Goal: Task Accomplishment & Management: Complete application form

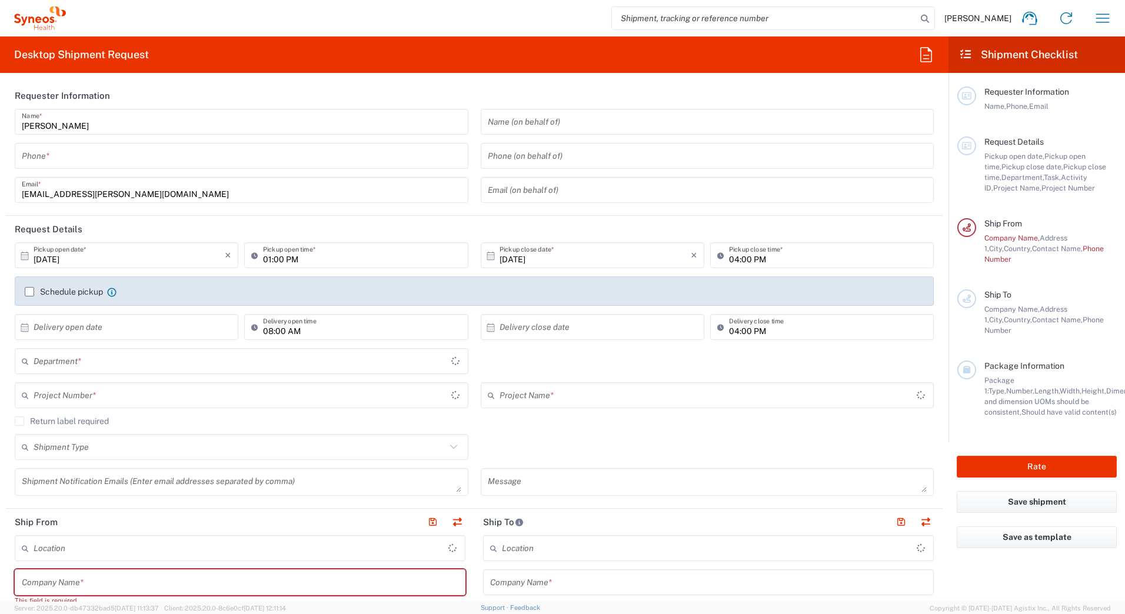
type input "3110"
type input "[GEOGRAPHIC_DATA]"
type input "Syneos Health Romania S.R.L"
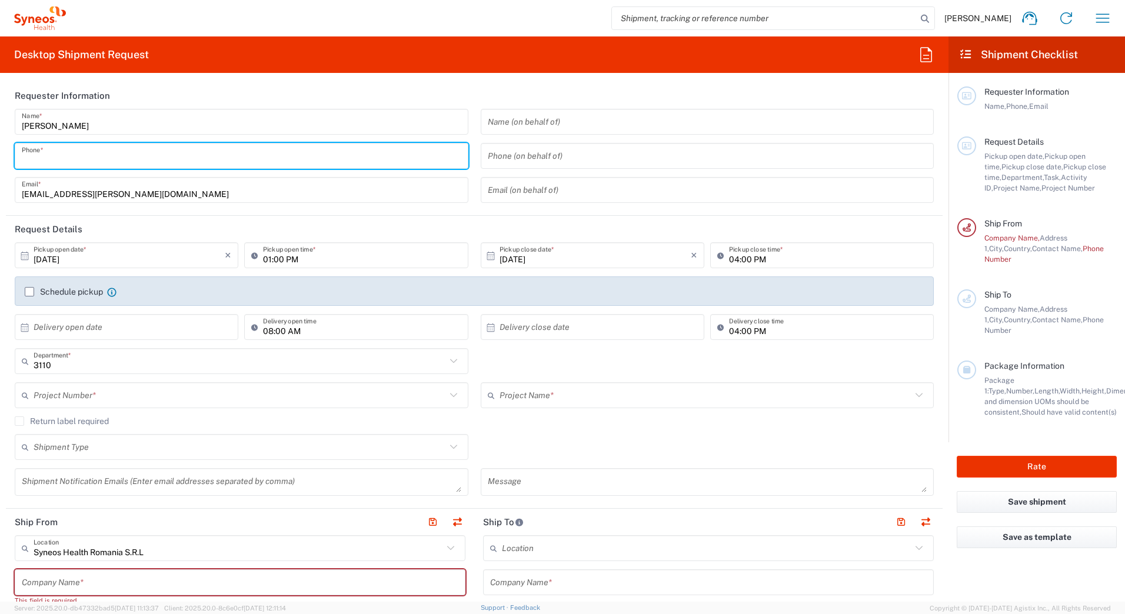
click at [75, 164] on input "tel" at bounding box center [241, 156] width 439 height 21
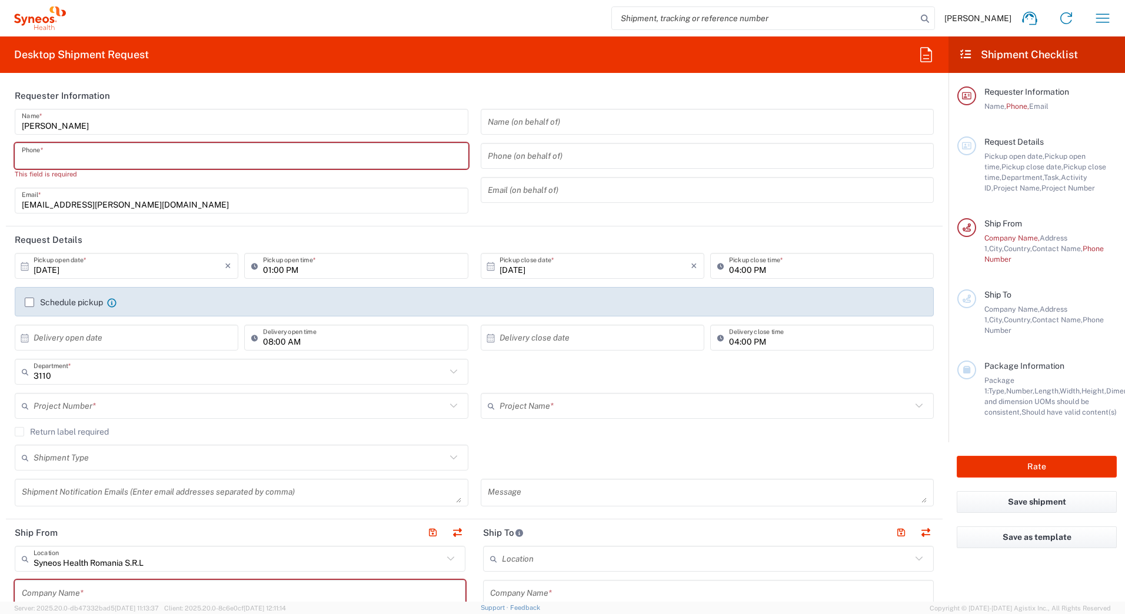
click at [121, 155] on input "tel" at bounding box center [241, 156] width 439 height 21
paste input "0726 377 622"
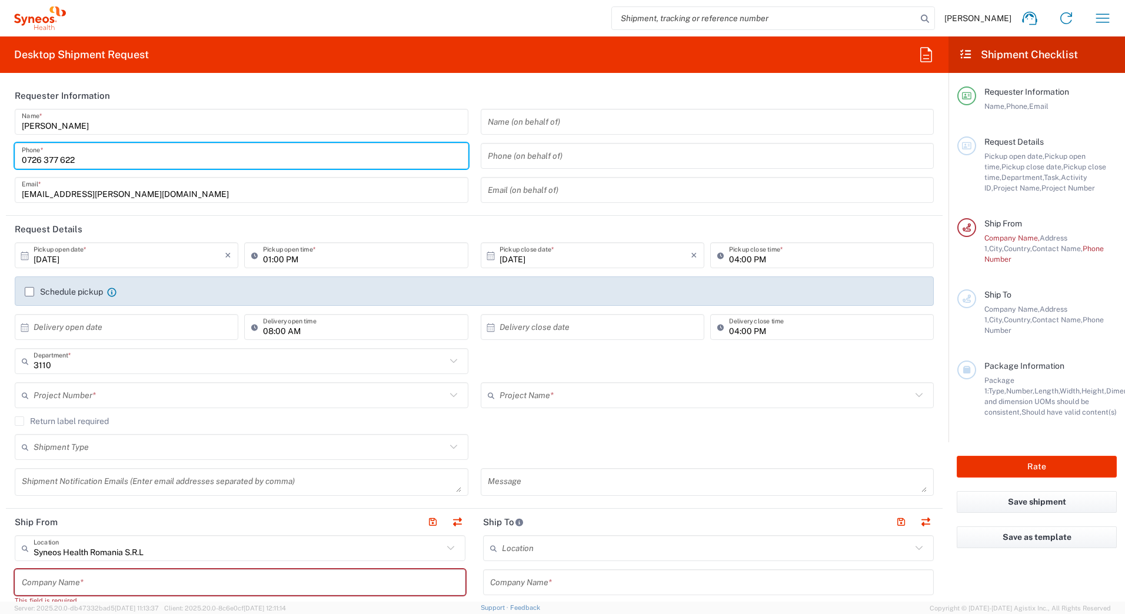
type input "0726 377 622"
click at [66, 259] on input "[DATE]" at bounding box center [129, 255] width 191 height 21
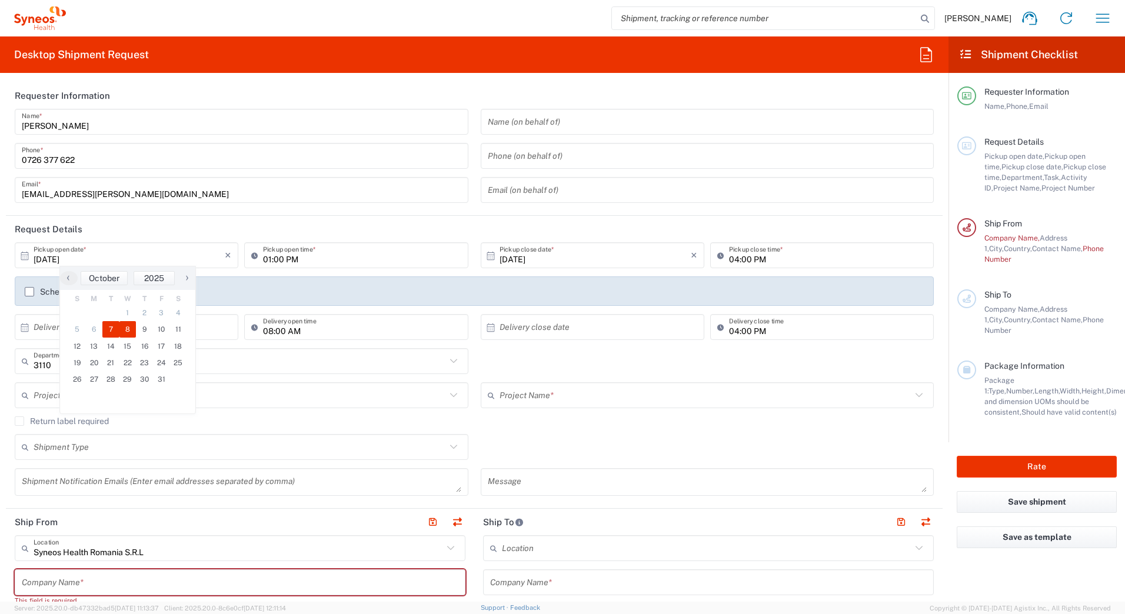
click at [134, 325] on span "8" at bounding box center [127, 329] width 17 height 16
type input "[DATE]"
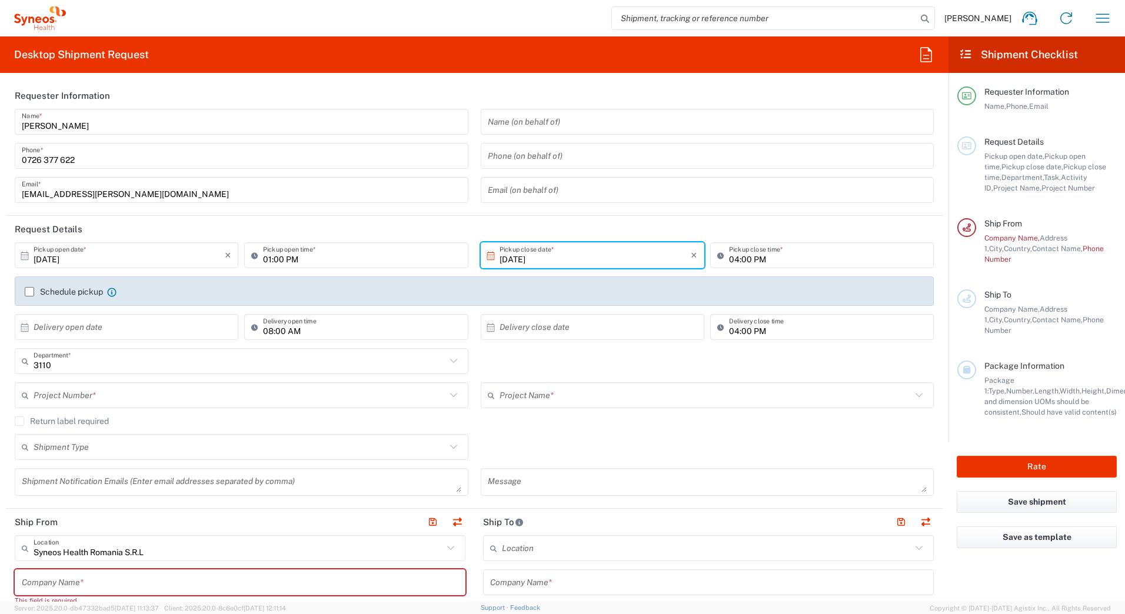
click at [280, 258] on input "01:00 PM" at bounding box center [362, 255] width 198 height 21
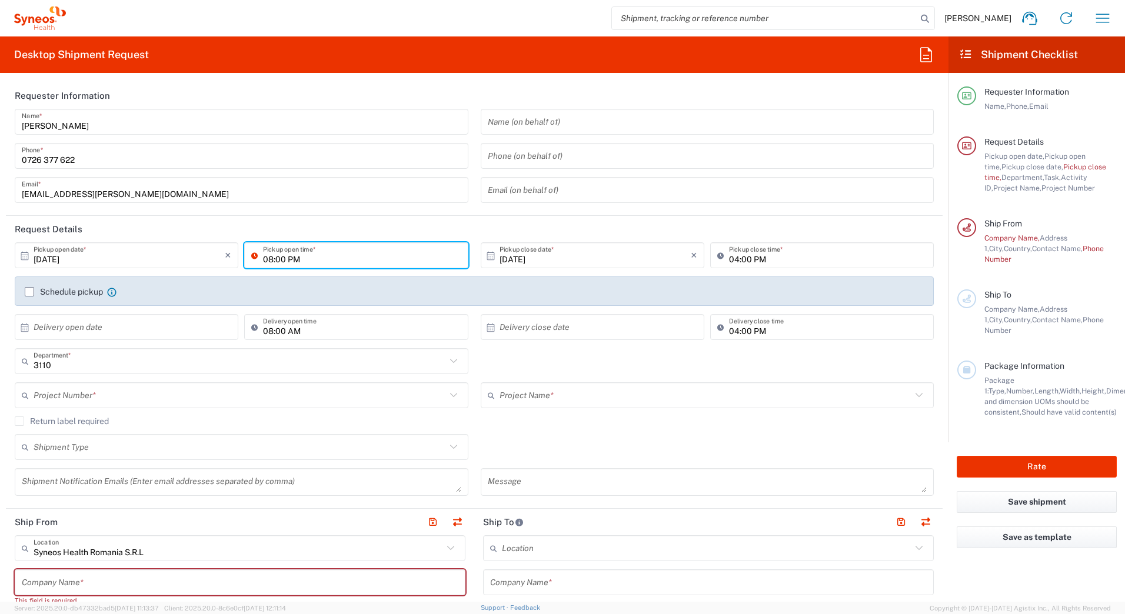
click at [289, 261] on input "08:00 PM" at bounding box center [362, 255] width 198 height 21
click at [289, 259] on input "08:00 PM" at bounding box center [362, 255] width 198 height 21
click at [266, 262] on input "08:00 am" at bounding box center [362, 255] width 198 height 21
drag, startPoint x: 299, startPoint y: 262, endPoint x: 286, endPoint y: 268, distance: 14.0
click at [286, 268] on div "08:00 am Pickup open time *" at bounding box center [356, 255] width 224 height 26
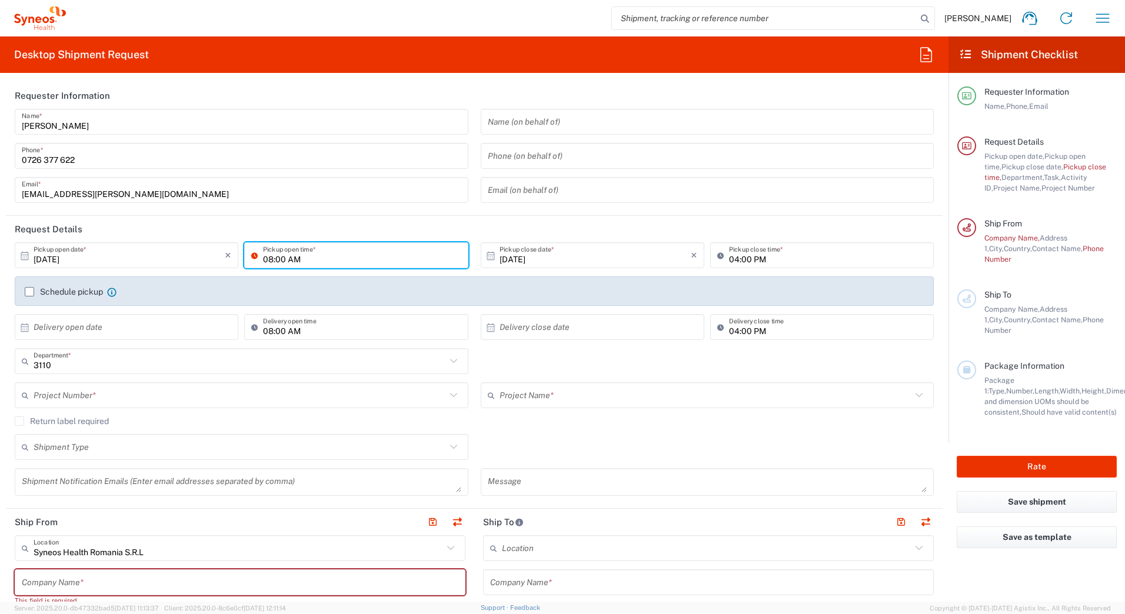
click at [269, 261] on input "08:00 AM" at bounding box center [362, 255] width 198 height 21
type input "09:00 AM"
click at [730, 261] on input "04:00 PM" at bounding box center [828, 255] width 198 height 21
type input "0"
click at [683, 255] on input "[DATE]" at bounding box center [594, 255] width 191 height 21
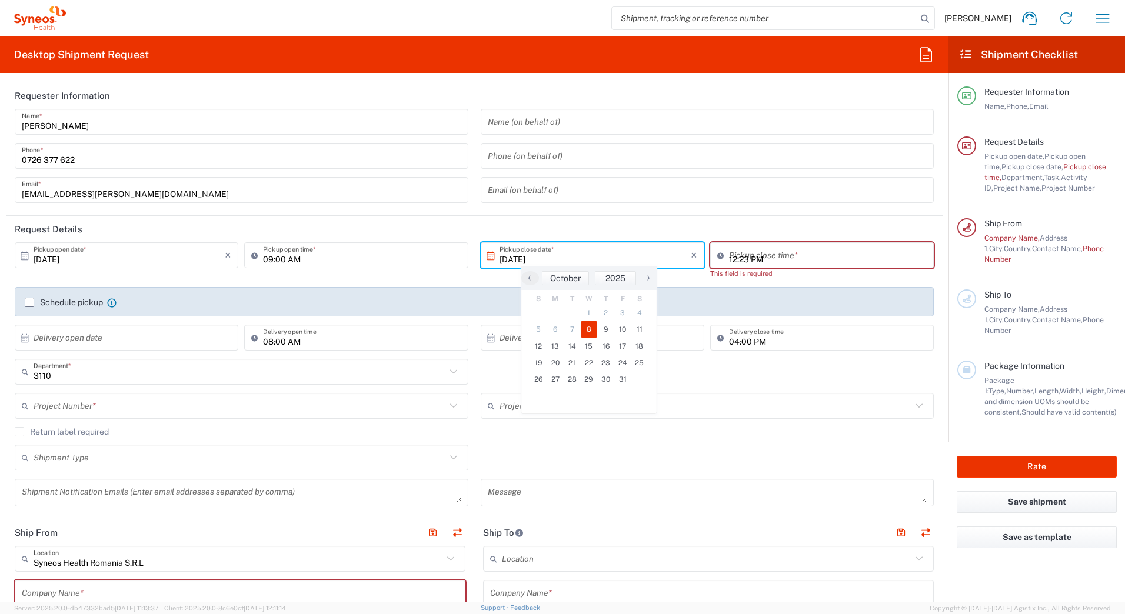
click at [761, 260] on input "12:23 PM" at bounding box center [828, 255] width 198 height 21
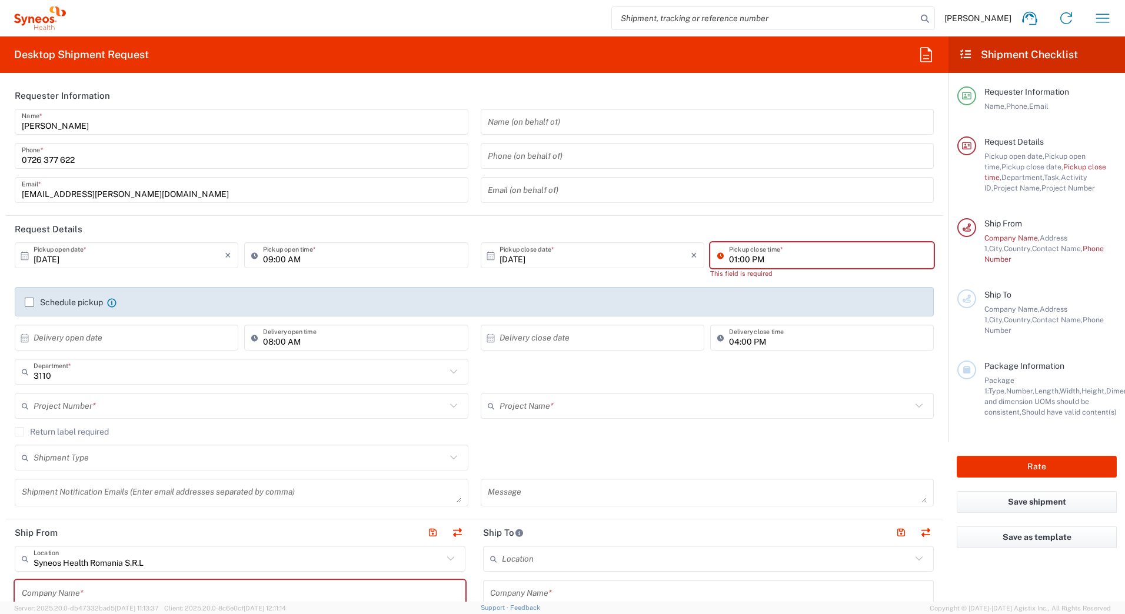
type input "01:00 PM"
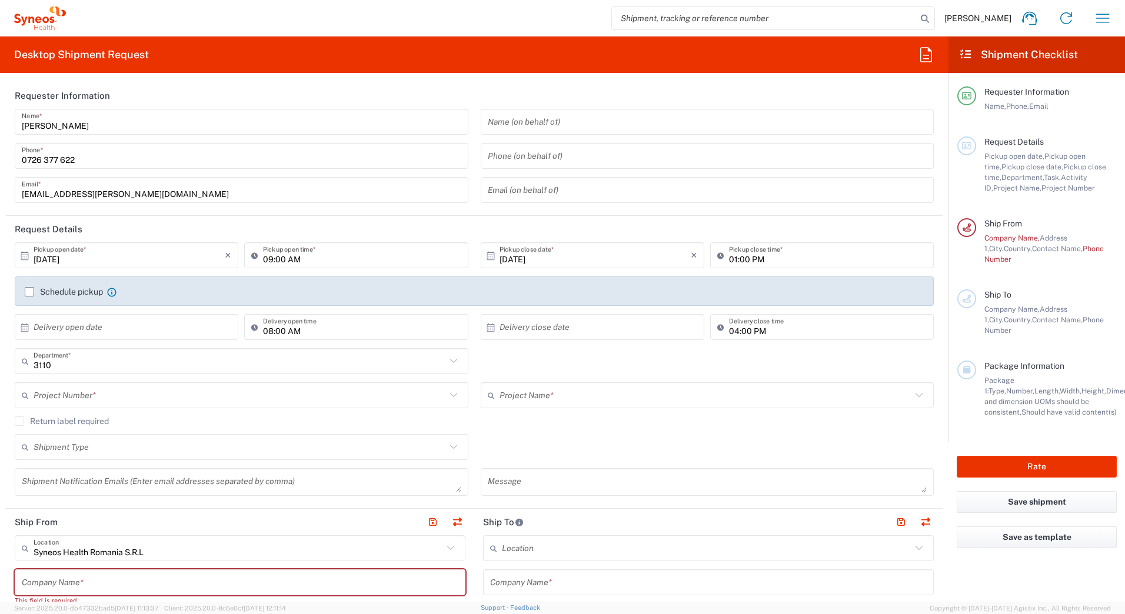
click at [39, 294] on label "Schedule pickup" at bounding box center [64, 291] width 78 height 9
click at [29, 292] on input "Schedule pickup" at bounding box center [29, 292] width 0 height 0
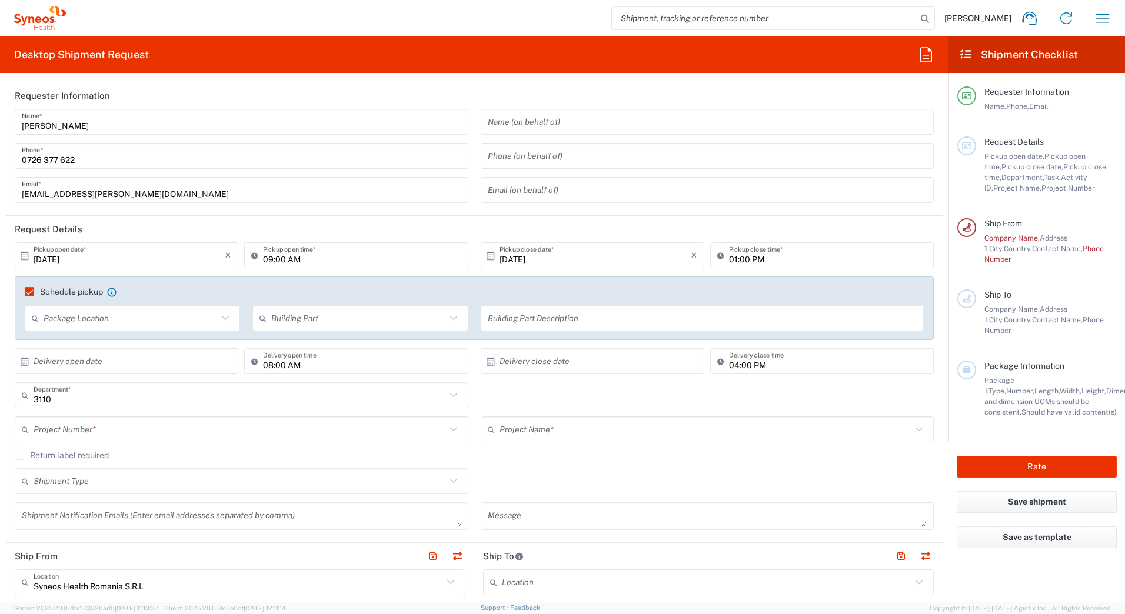
click at [171, 312] on input "text" at bounding box center [131, 318] width 174 height 21
click at [162, 341] on span "Front" at bounding box center [131, 344] width 211 height 18
type input "Front"
click at [339, 318] on input "text" at bounding box center [358, 318] width 174 height 21
click at [325, 366] on span "Building" at bounding box center [357, 363] width 211 height 18
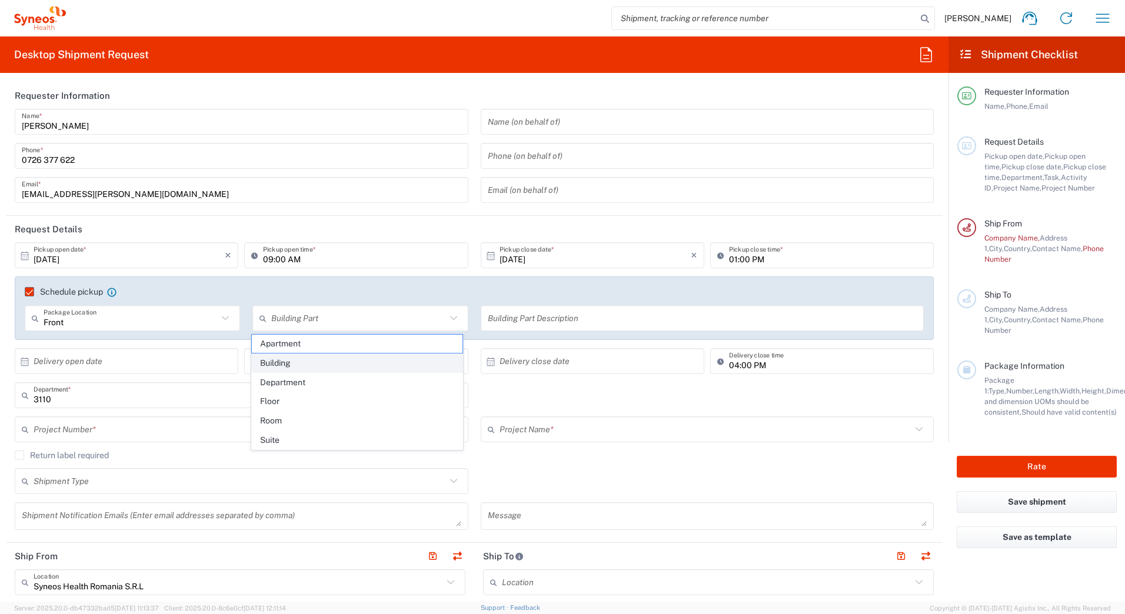
type input "Building"
click at [113, 430] on input "text" at bounding box center [240, 429] width 412 height 21
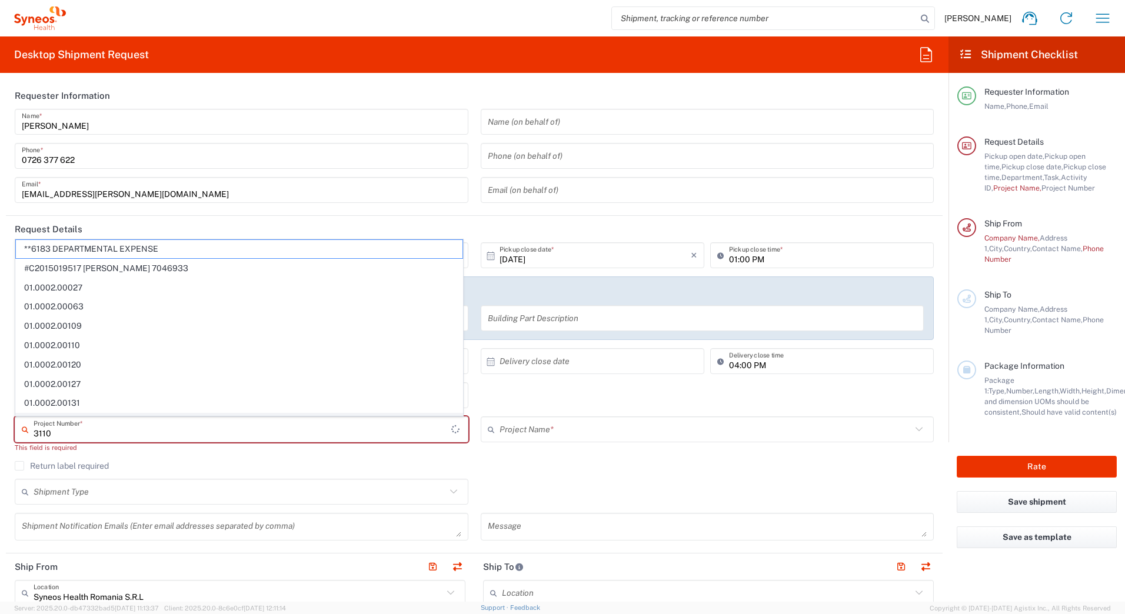
type input "**6183 DEPARTMENTAL EXPENSE"
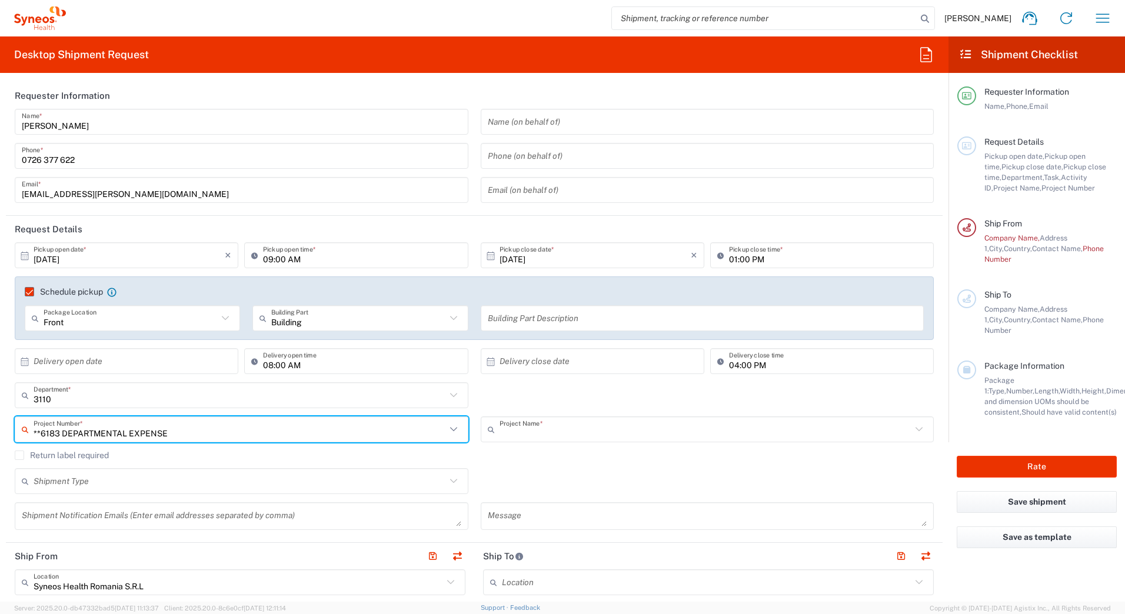
type input "6183"
drag, startPoint x: 181, startPoint y: 438, endPoint x: -120, endPoint y: 397, distance: 304.0
click at [0, 397] on html "[PERSON_NAME] Home Shipment estimator Shipment tracking Desktop shipment reques…" at bounding box center [562, 307] width 1125 height 614
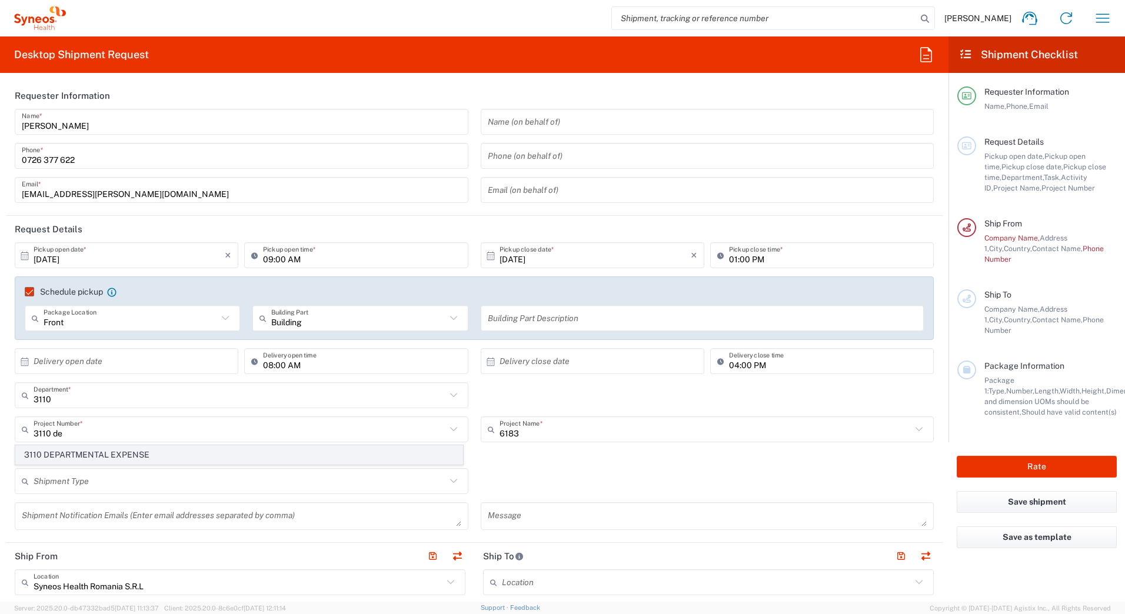
click at [147, 451] on span "3110 DEPARTMENTAL EXPENSE" at bounding box center [239, 455] width 446 height 18
type input "3110 DEPARTMENTAL EXPENSE"
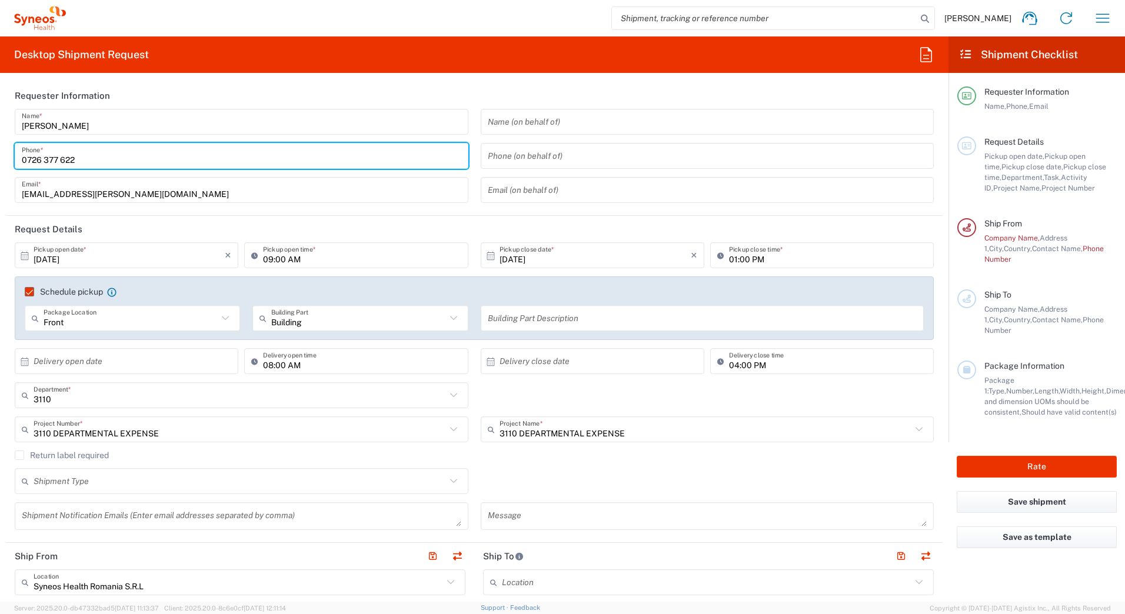
drag, startPoint x: 77, startPoint y: 162, endPoint x: -55, endPoint y: 172, distance: 132.1
click at [0, 172] on html "[PERSON_NAME] Home Shipment estimator Shipment tracking Desktop shipment reques…" at bounding box center [562, 307] width 1125 height 614
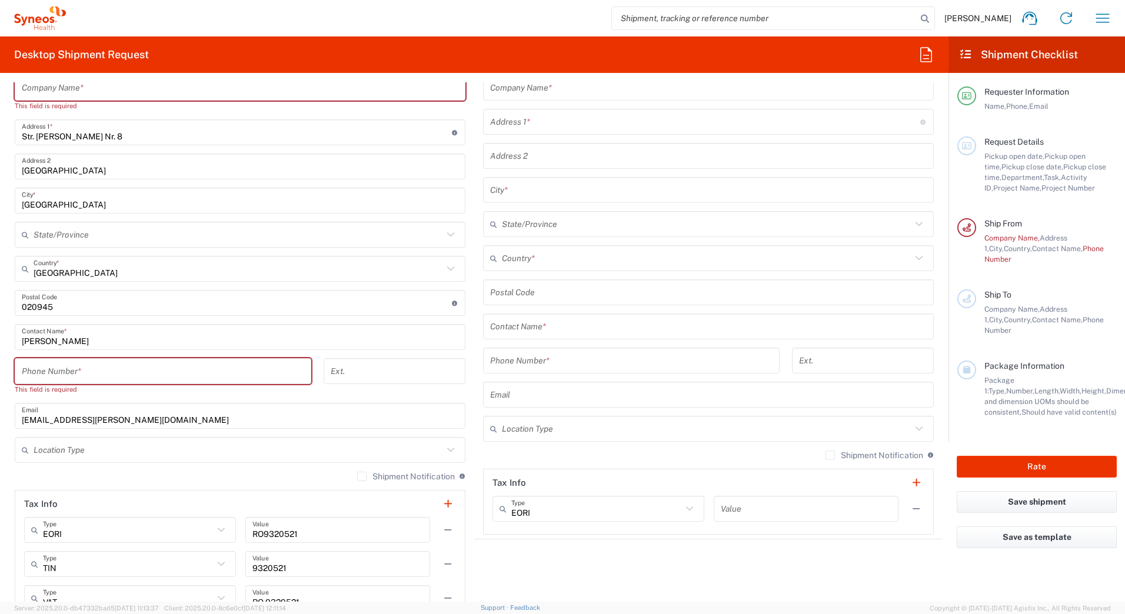
scroll to position [529, 0]
click at [91, 374] on input "tel" at bounding box center [163, 371] width 282 height 21
paste input "0726 377 622"
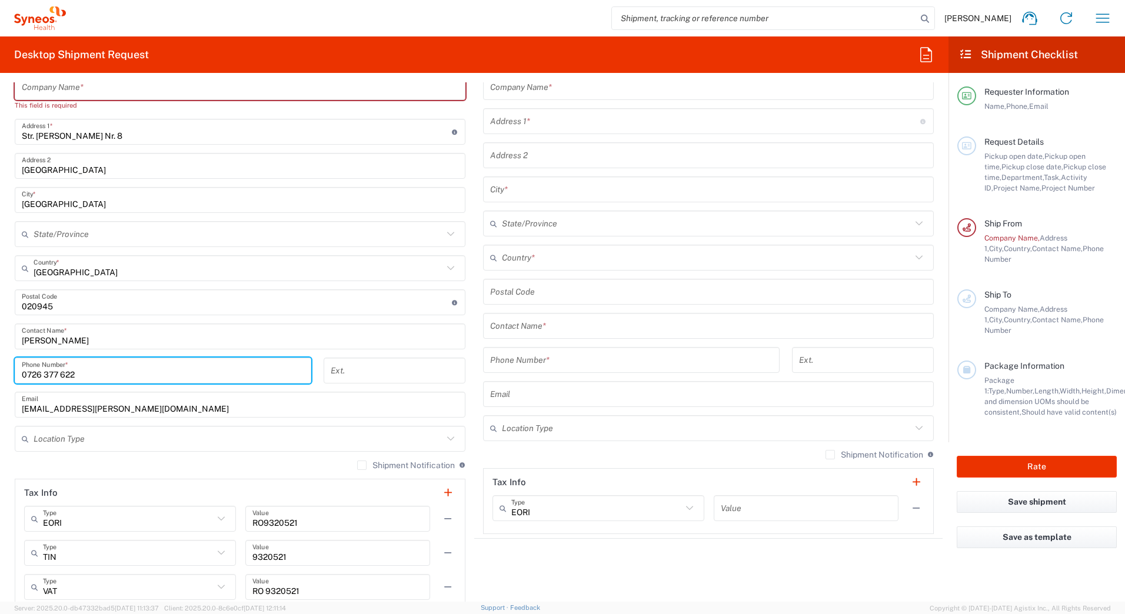
scroll to position [471, 0]
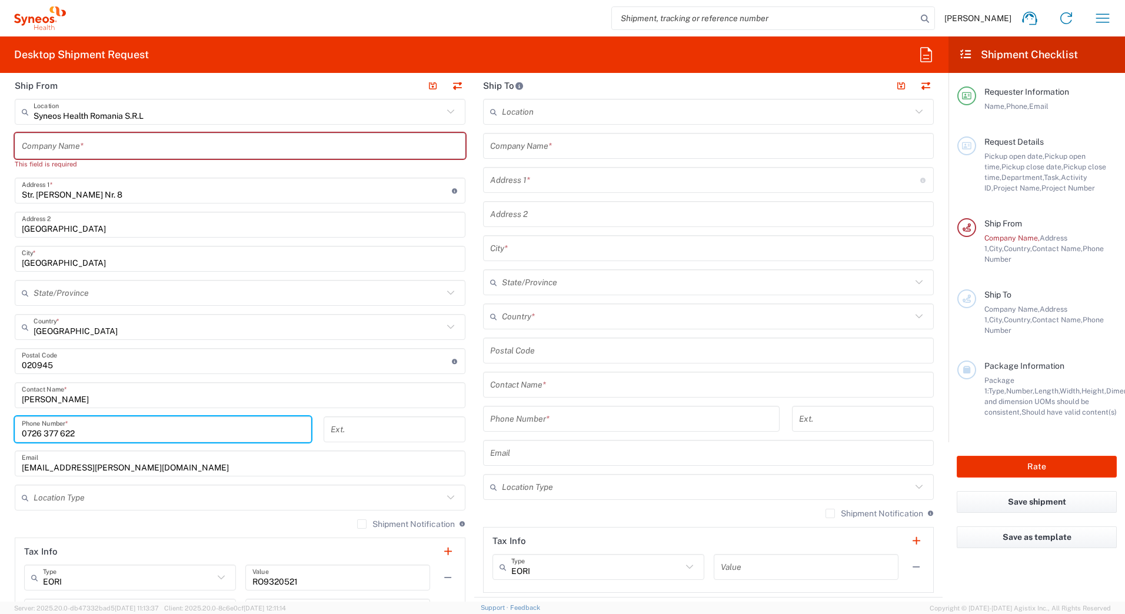
type input "0726 377 622"
click at [76, 145] on input "text" at bounding box center [240, 146] width 436 height 21
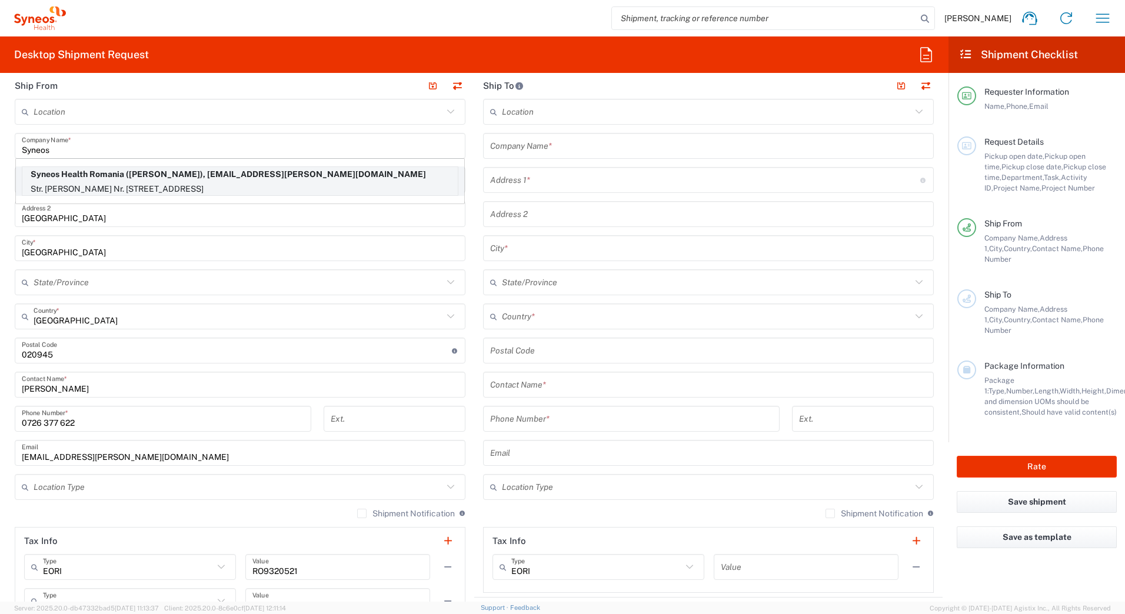
click at [104, 186] on p "Str. [PERSON_NAME] Nr. [STREET_ADDRESS]" at bounding box center [239, 189] width 435 height 15
type input "Syneos Health [GEOGRAPHIC_DATA]"
type input "Str. [PERSON_NAME] Nr. 25A"
type input "Sangeorgiu de Mures"
type input "547530"
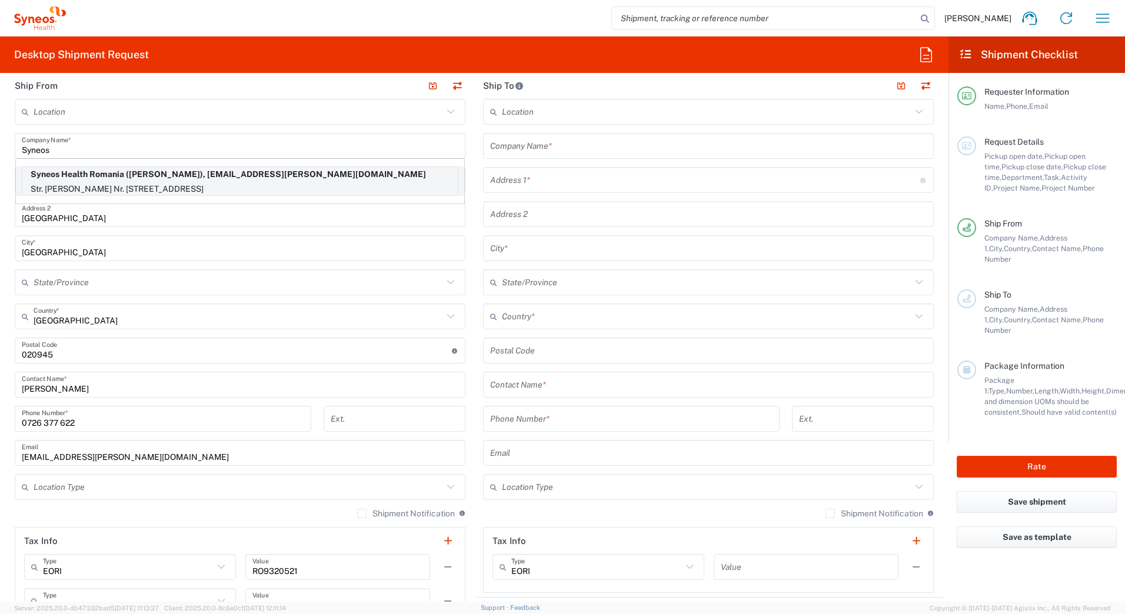
type input "[PHONE_NUMBER]"
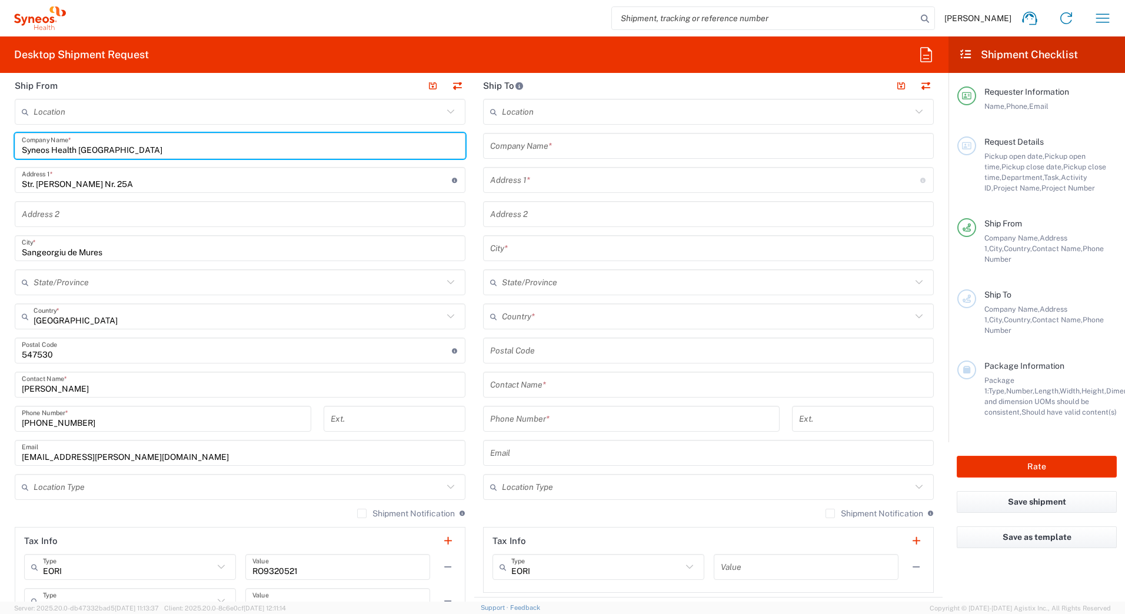
click at [174, 150] on input "Syneos Health [GEOGRAPHIC_DATA]" at bounding box center [240, 146] width 436 height 21
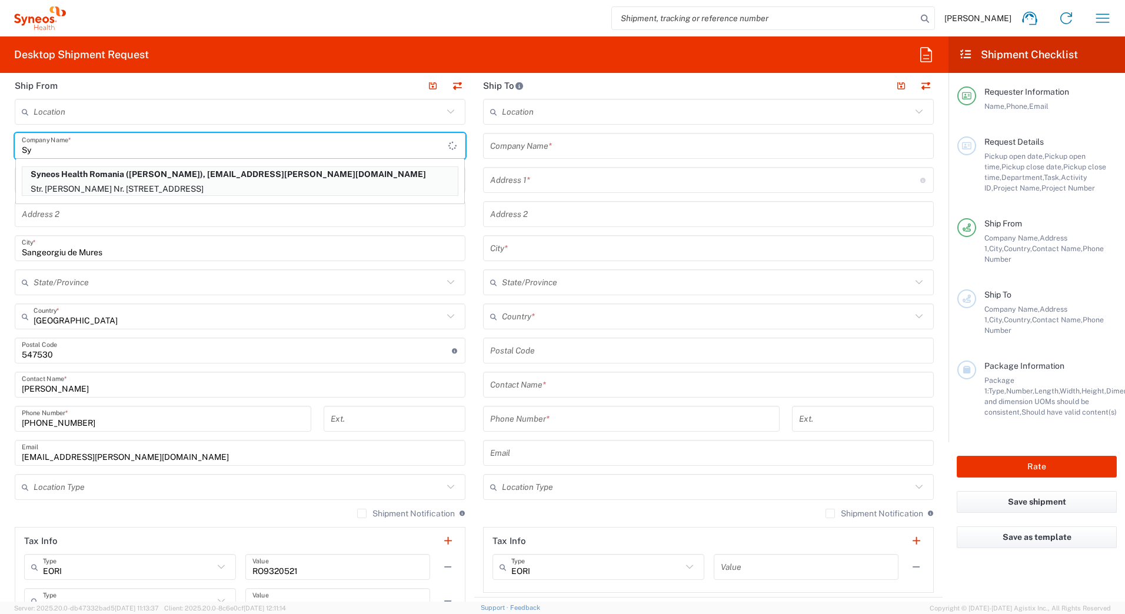
type input "S"
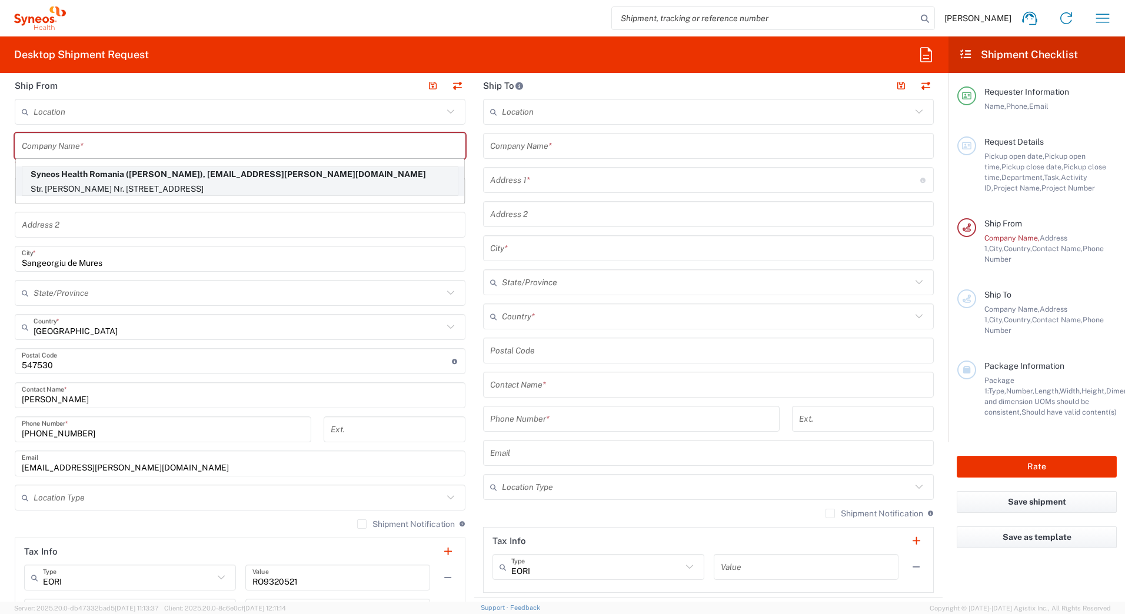
click at [246, 181] on p "Syneos Health Romania ([PERSON_NAME]), [EMAIL_ADDRESS][PERSON_NAME][DOMAIN_NAME]" at bounding box center [239, 174] width 435 height 15
type input "Syneos Health [GEOGRAPHIC_DATA]"
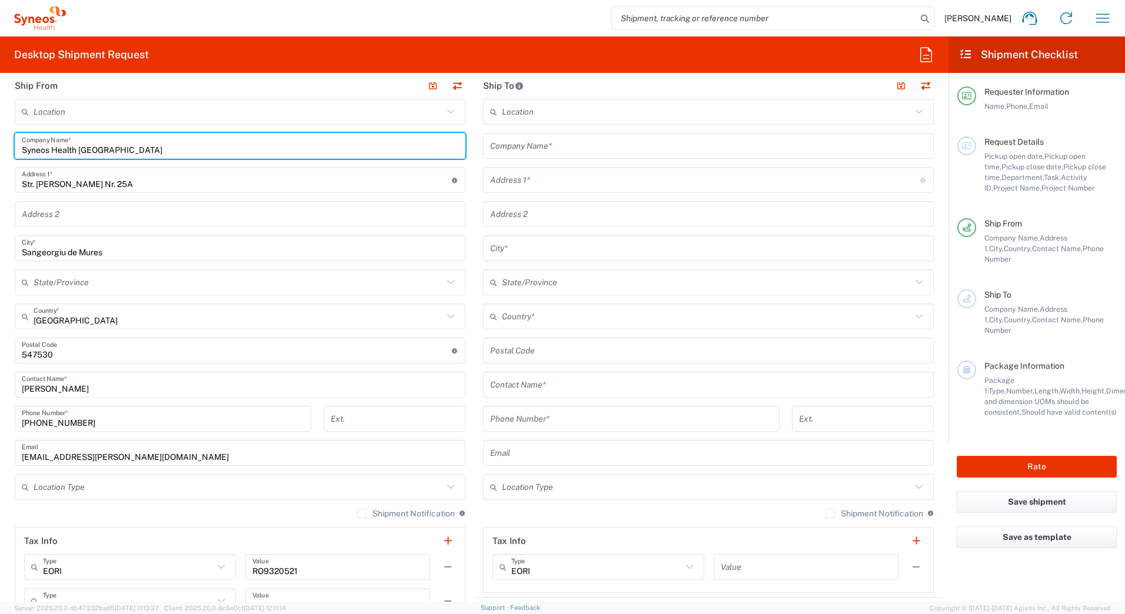
click at [86, 116] on input "text" at bounding box center [238, 112] width 409 height 21
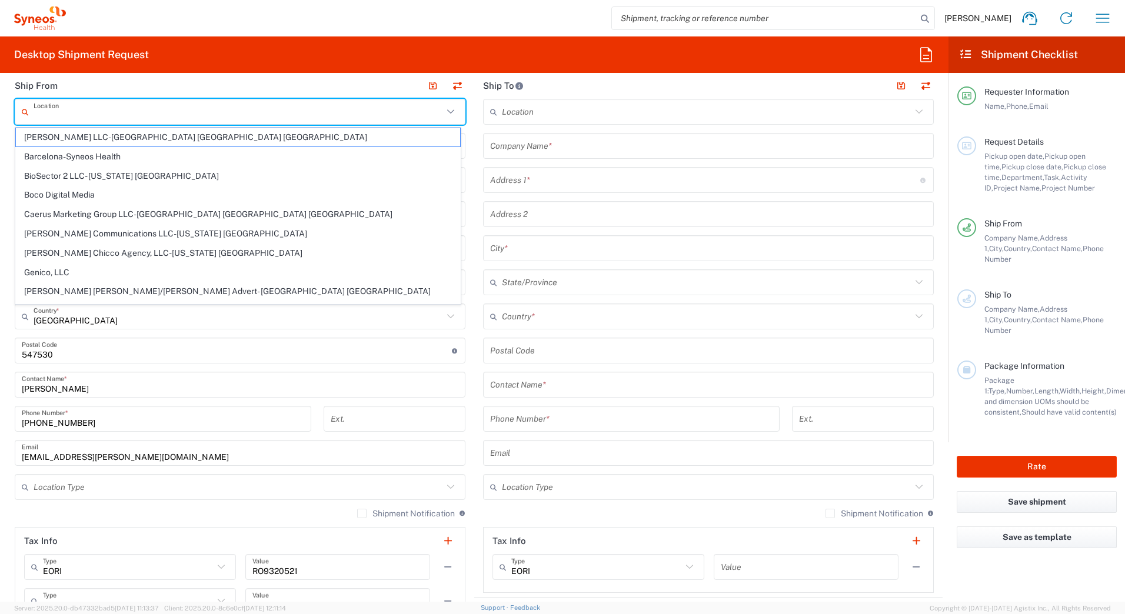
click at [81, 88] on header "Ship From" at bounding box center [240, 85] width 468 height 26
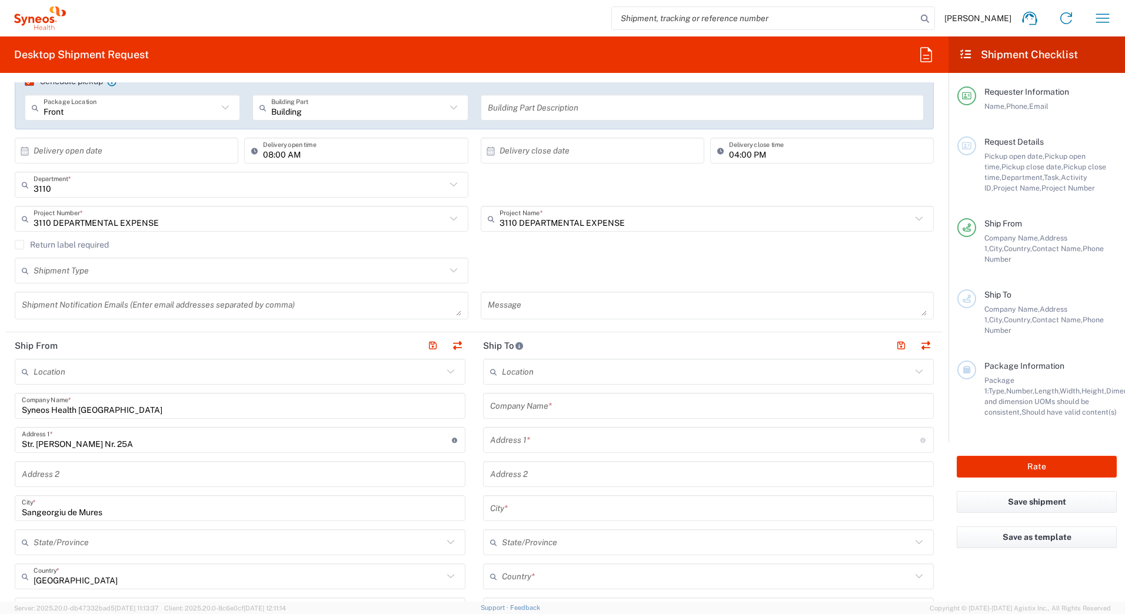
scroll to position [235, 0]
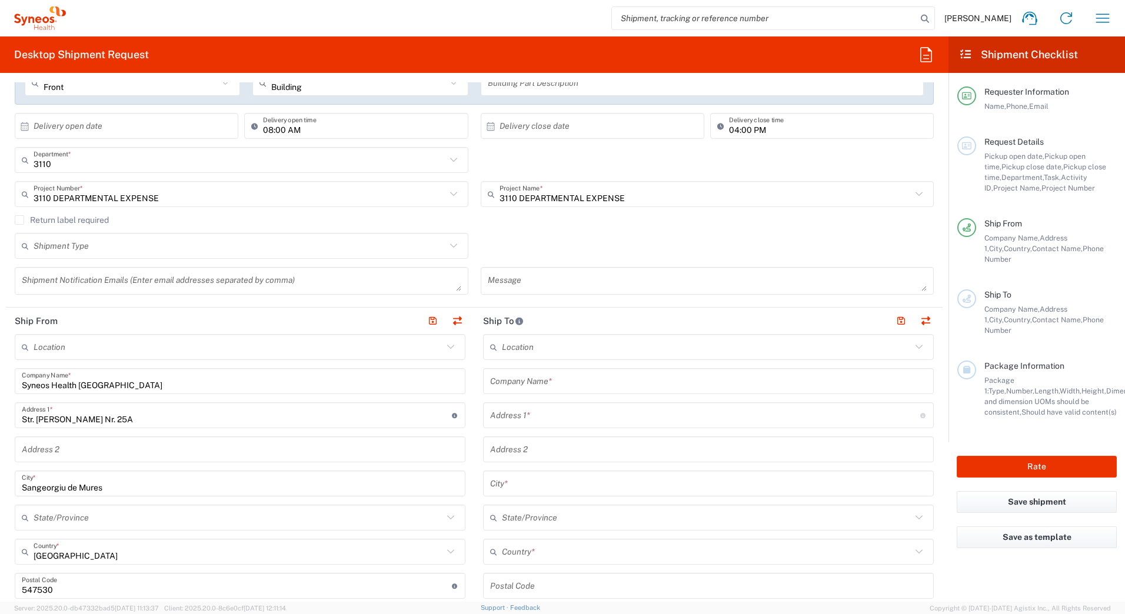
click at [511, 382] on input "text" at bounding box center [708, 381] width 436 height 21
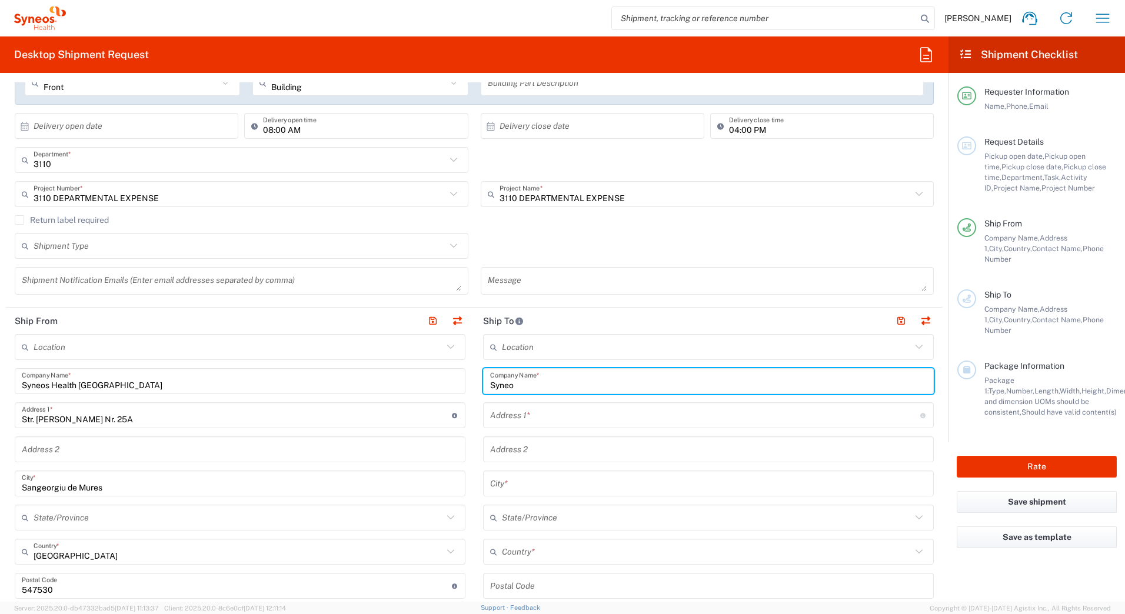
type input "Syneos"
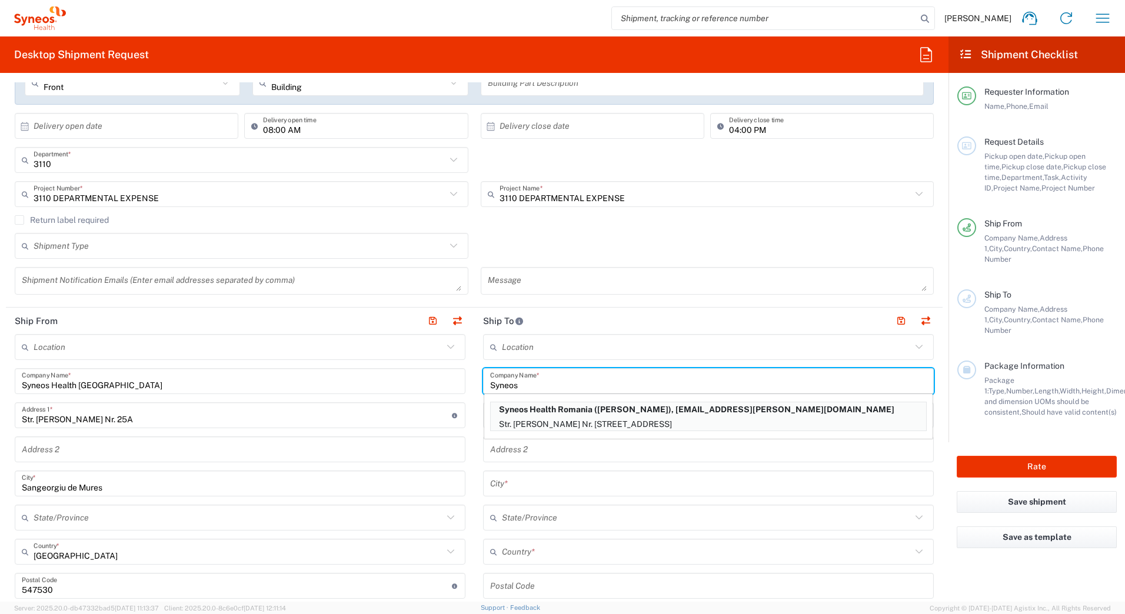
drag, startPoint x: 517, startPoint y: 381, endPoint x: 412, endPoint y: 383, distance: 104.7
click at [412, 383] on div "Ship From Location [PERSON_NAME] LLC-[GEOGRAPHIC_DATA] [GEOGRAPHIC_DATA] [GEOGR…" at bounding box center [474, 604] width 936 height 593
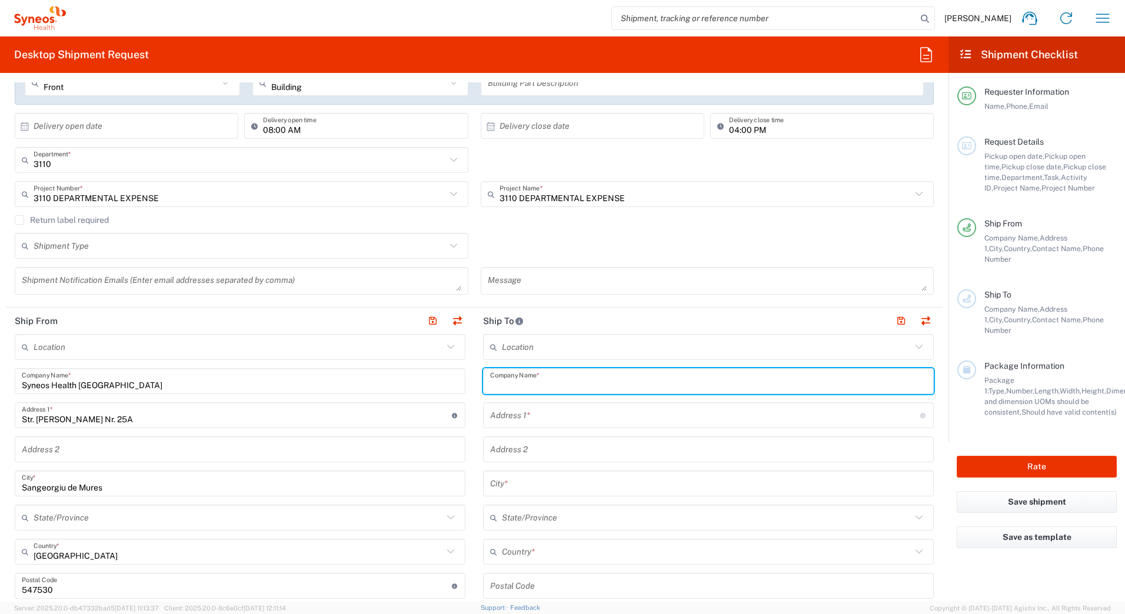
click at [539, 355] on input "text" at bounding box center [706, 347] width 409 height 21
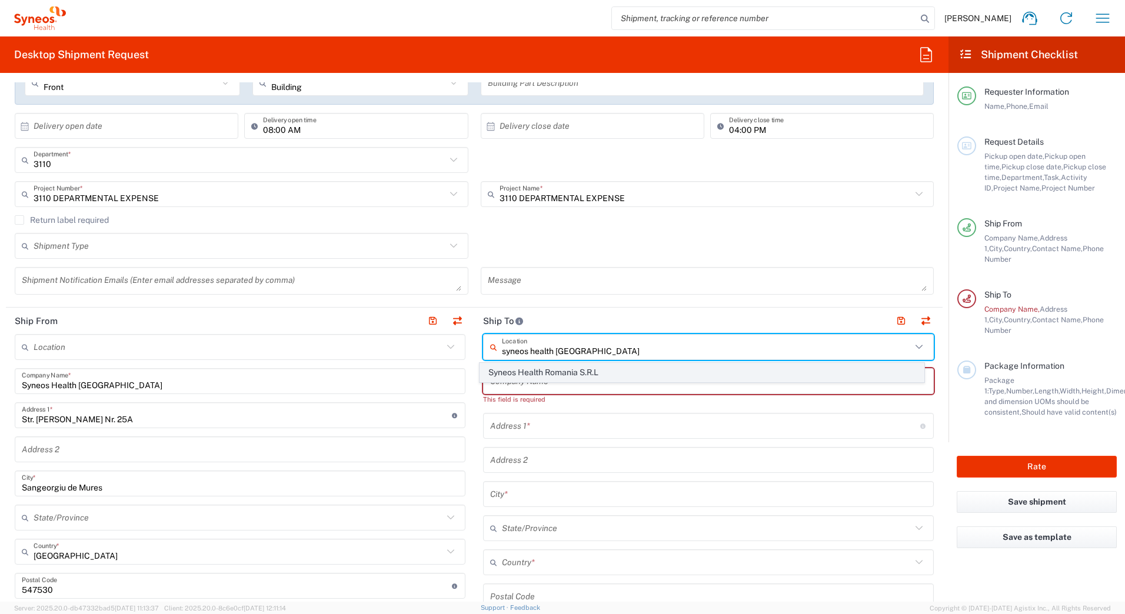
click at [548, 374] on span "Syneos Health Romania S.R.L" at bounding box center [702, 373] width 444 height 18
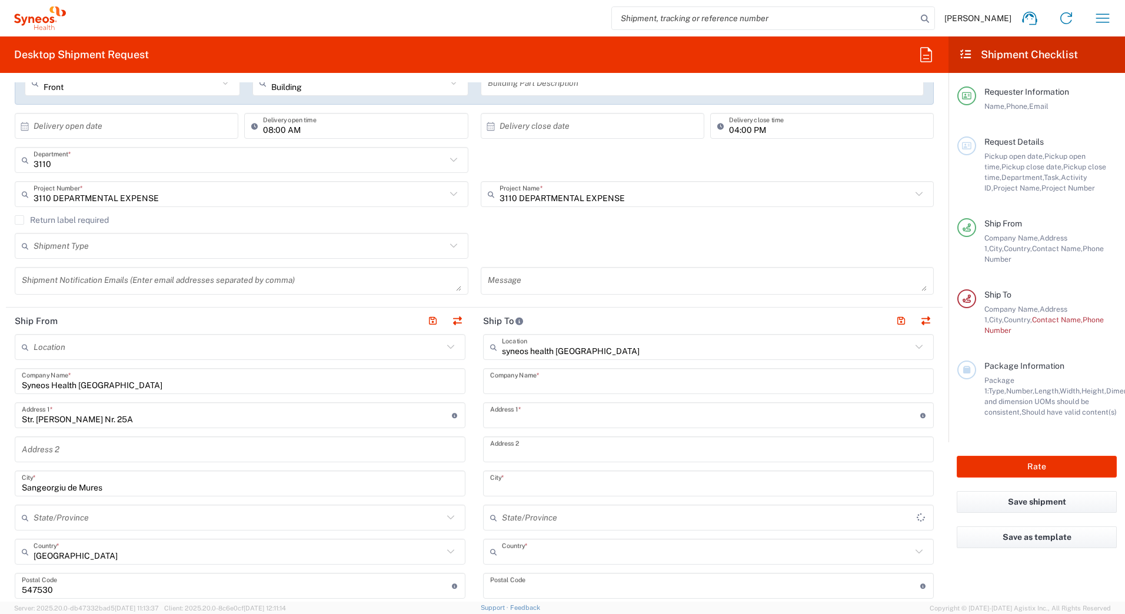
type input "Syneos Health Romania S.R.L"
type input "Str. [PERSON_NAME] Nr. 8"
type input "[GEOGRAPHIC_DATA]"
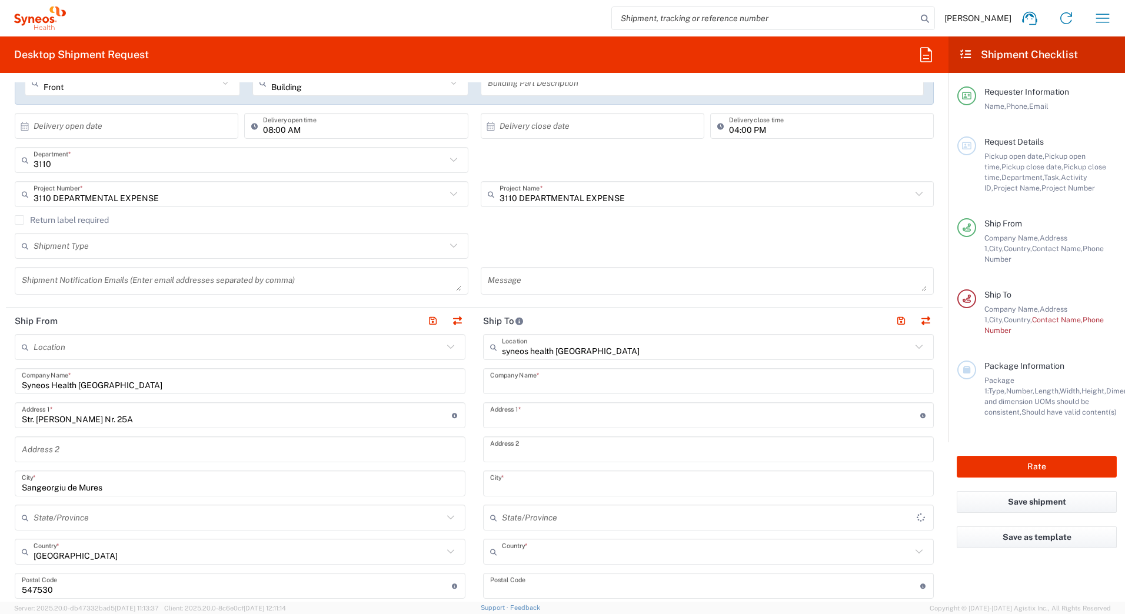
type input "[GEOGRAPHIC_DATA]"
type input "020945"
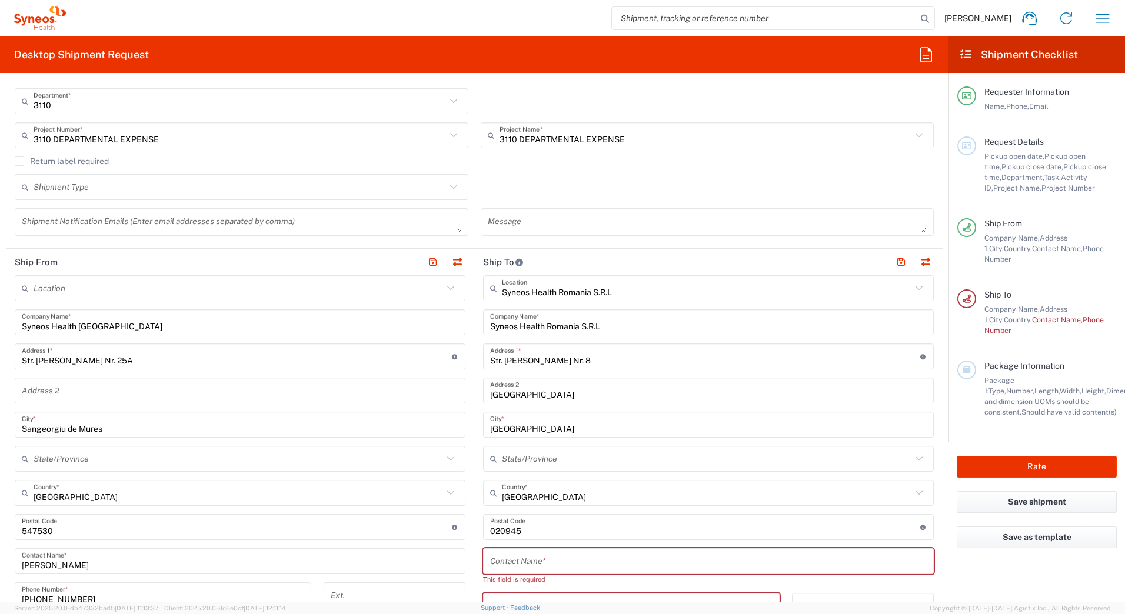
scroll to position [353, 0]
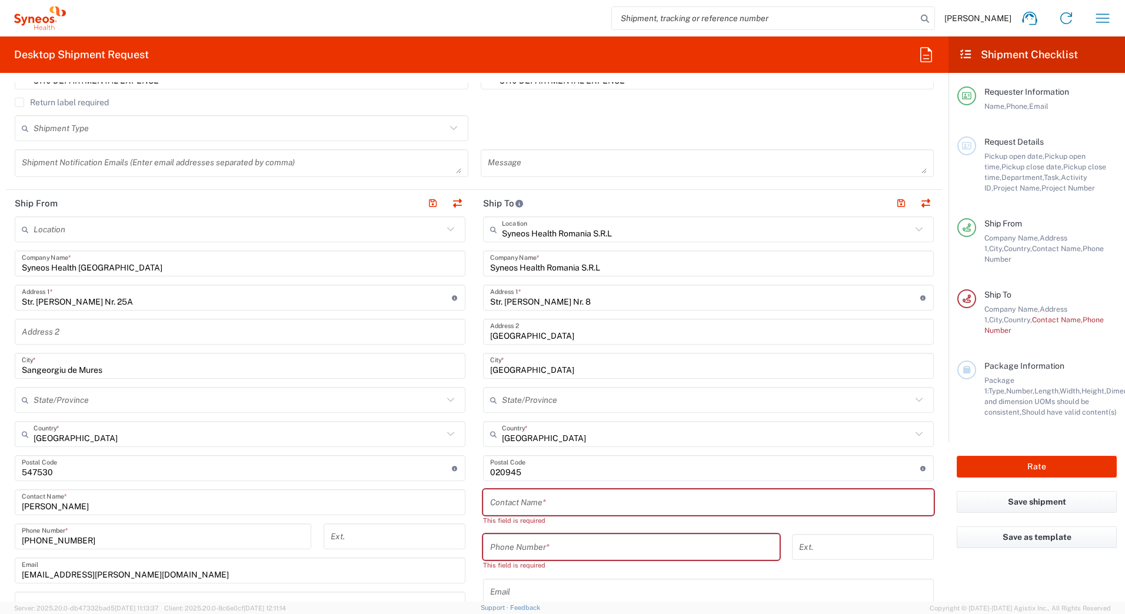
click at [574, 499] on input "text" at bounding box center [708, 502] width 436 height 21
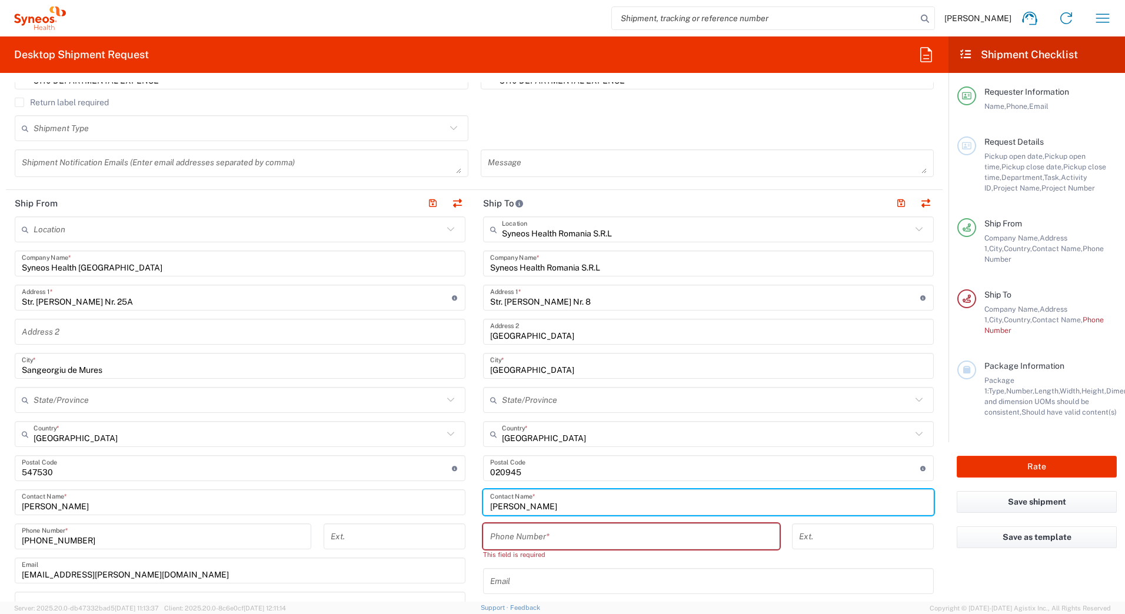
type input "[PERSON_NAME]"
click at [744, 535] on input "tel" at bounding box center [631, 536] width 282 height 21
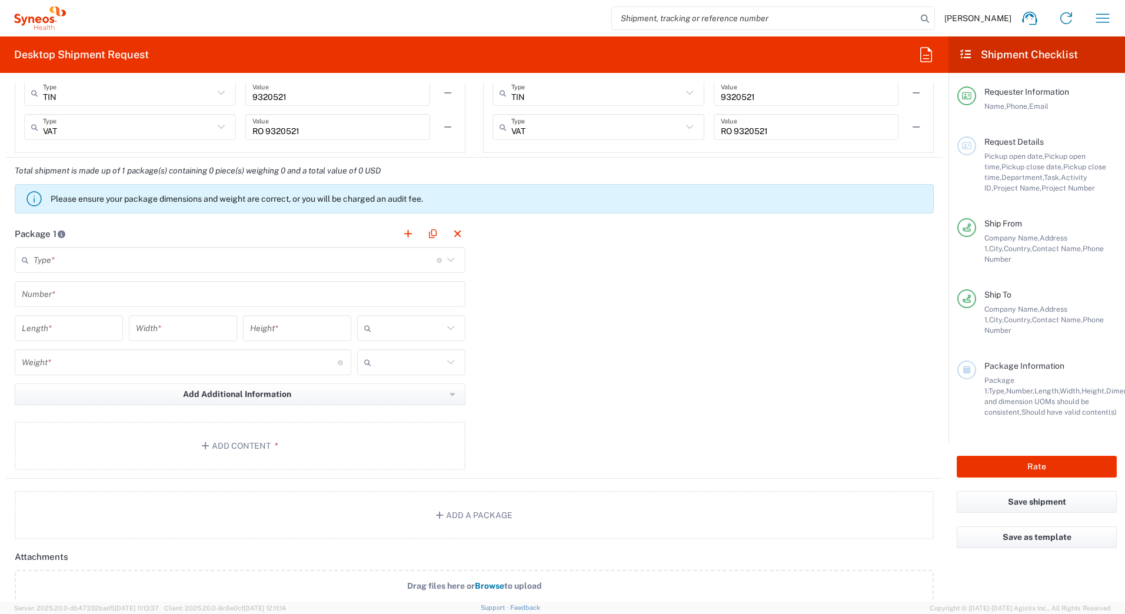
scroll to position [1000, 0]
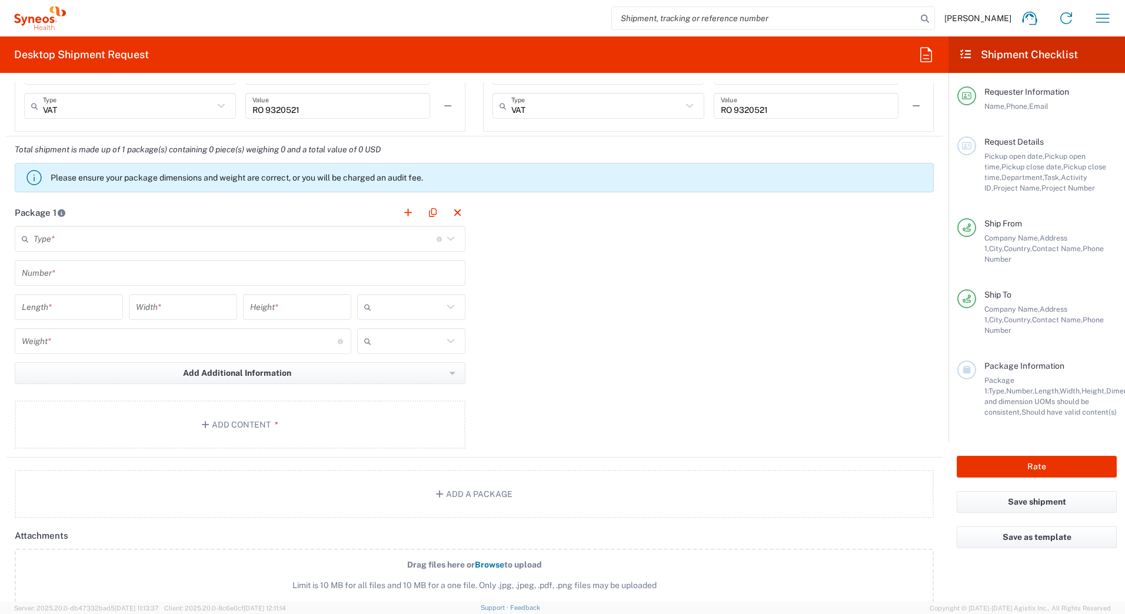
type input "0766479269"
click at [448, 242] on icon at bounding box center [450, 238] width 15 height 15
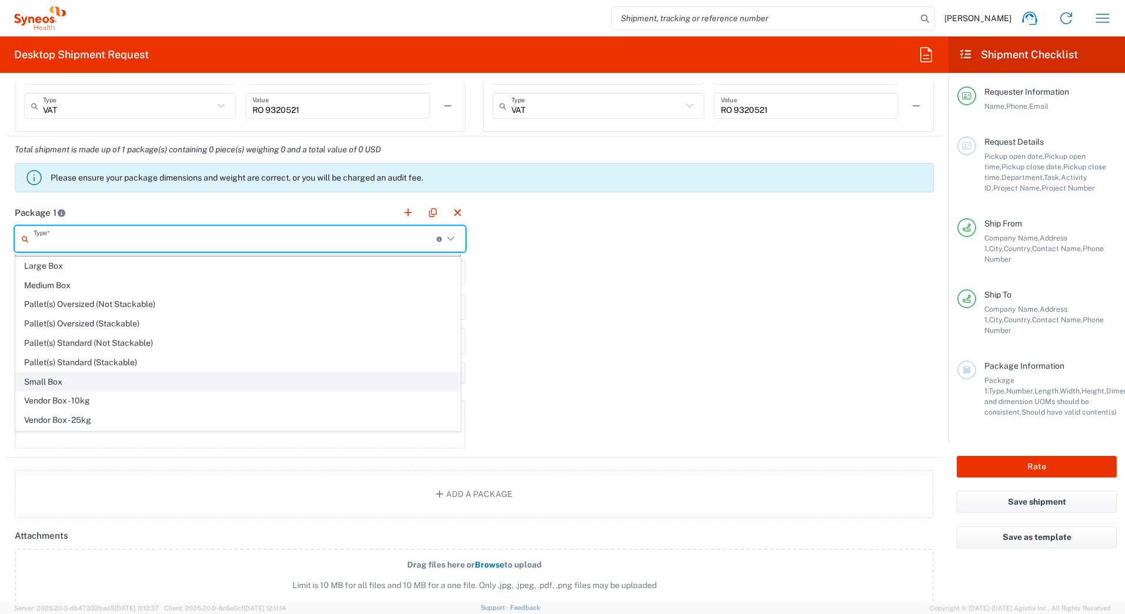
scroll to position [0, 0]
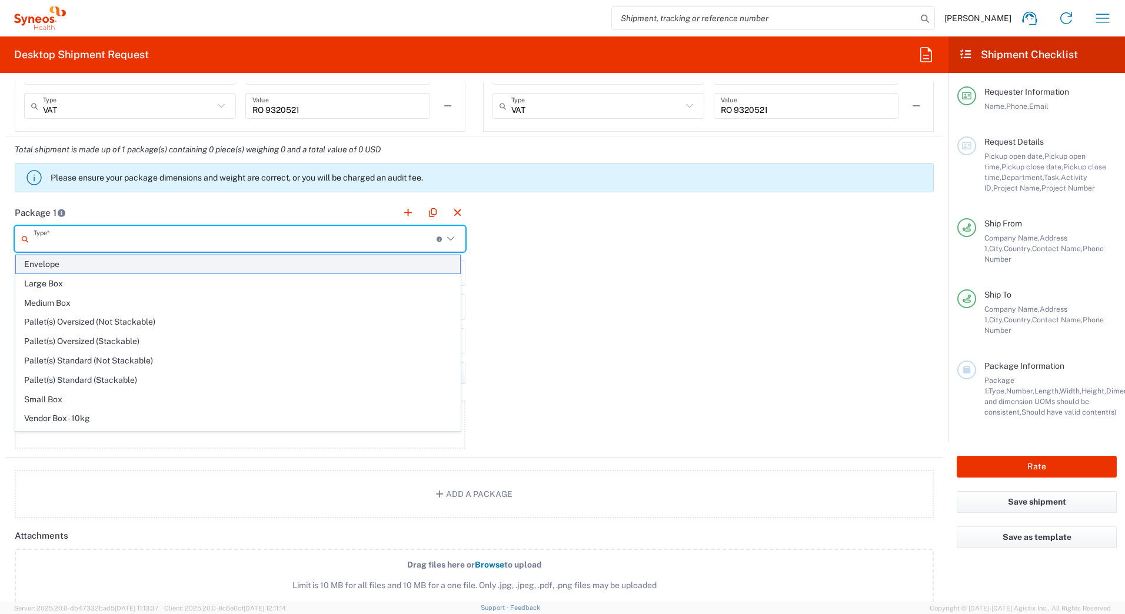
click at [51, 264] on span "Envelope" at bounding box center [238, 264] width 444 height 18
type input "Envelope"
type input "1"
type input "9.5"
type input "12.5"
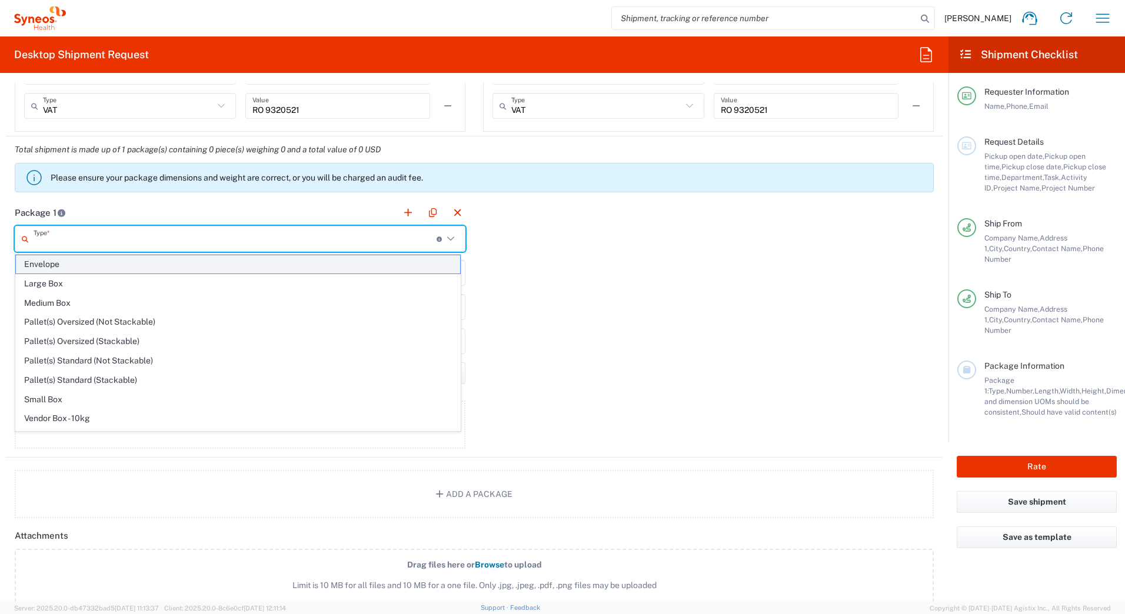
type input "0.25"
type input "in"
type input "0.45"
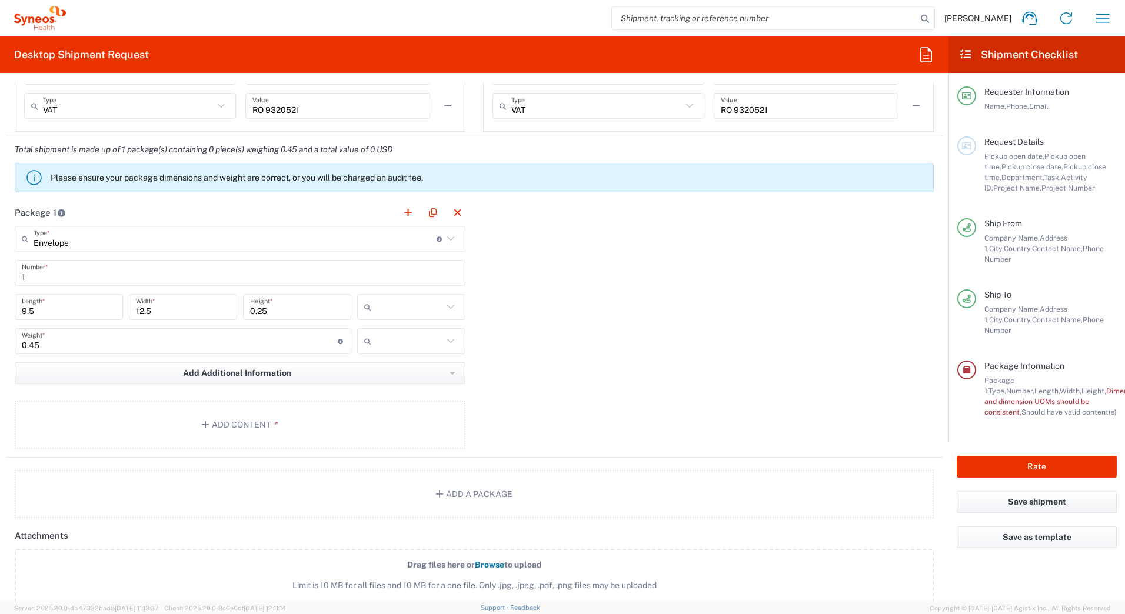
click at [427, 306] on input "text" at bounding box center [409, 307] width 67 height 19
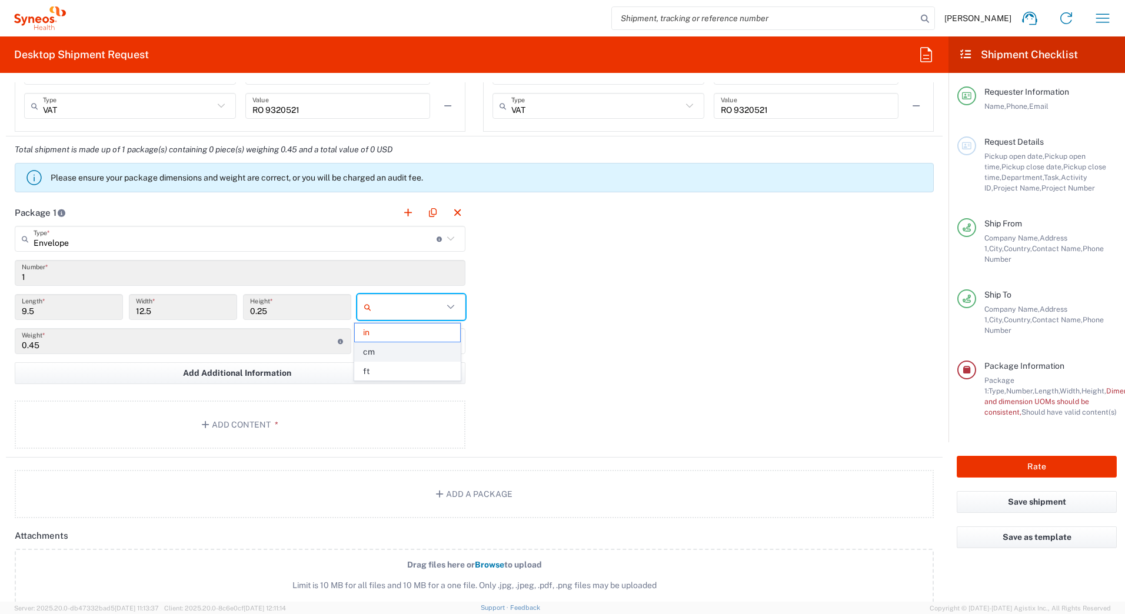
click at [388, 352] on span "cm" at bounding box center [407, 352] width 105 height 18
type input "24.13"
type input "31.75"
type input "0.64"
type input "cm"
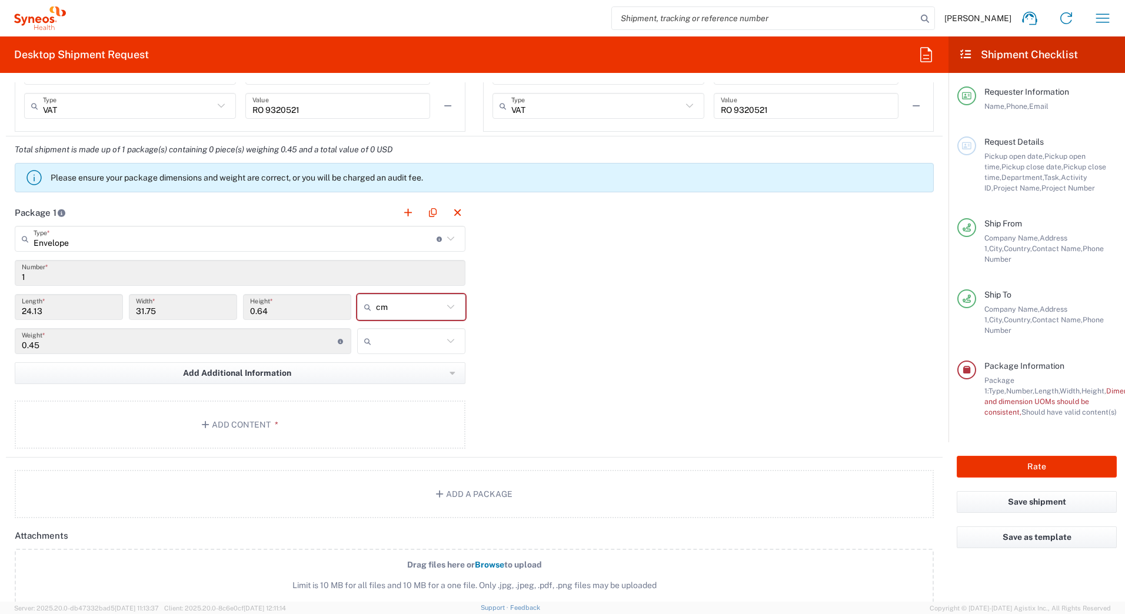
click at [315, 347] on input "0.45" at bounding box center [180, 341] width 316 height 21
click at [418, 347] on input "text" at bounding box center [409, 341] width 67 height 19
click at [395, 366] on span "kgs" at bounding box center [407, 367] width 105 height 18
type input "kgs"
click at [585, 376] on div "Package 1 Envelope Type * Material used to package goods Envelope Large Box Med…" at bounding box center [474, 328] width 936 height 258
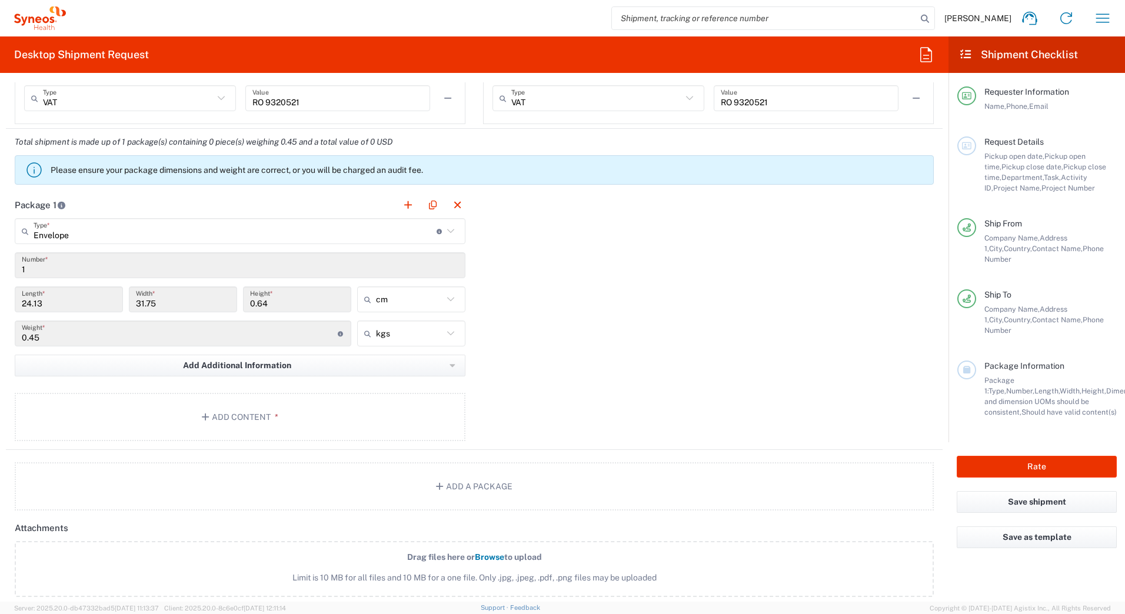
scroll to position [1000, 0]
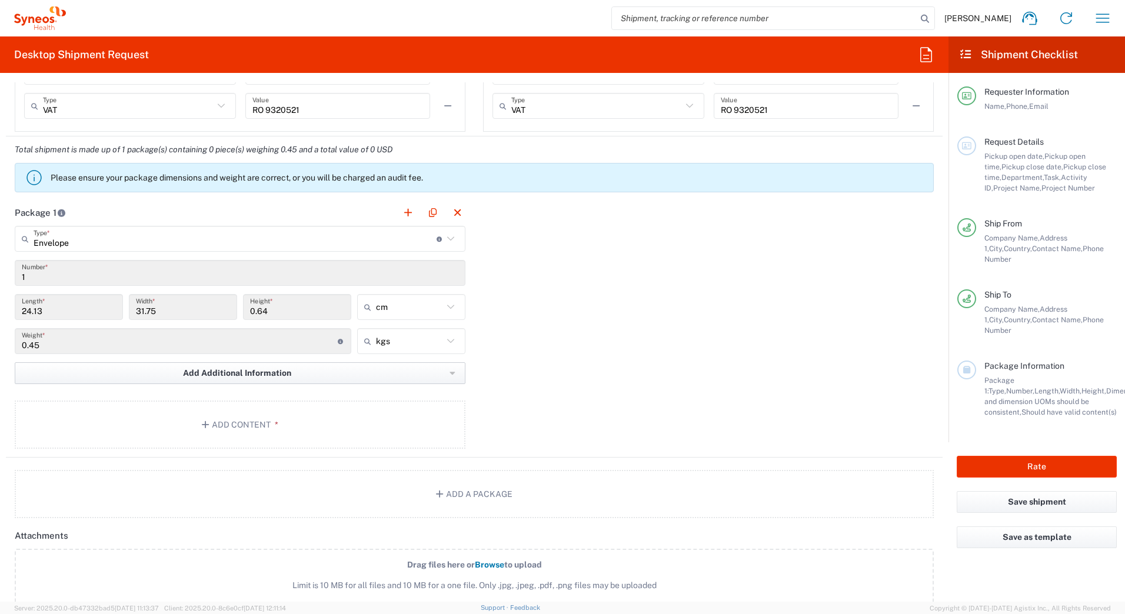
click at [452, 376] on button "Add Additional Information" at bounding box center [240, 373] width 451 height 22
click at [695, 389] on div "Package 1 Envelope Type * Material used to package goods Envelope Large Box Med…" at bounding box center [474, 328] width 936 height 258
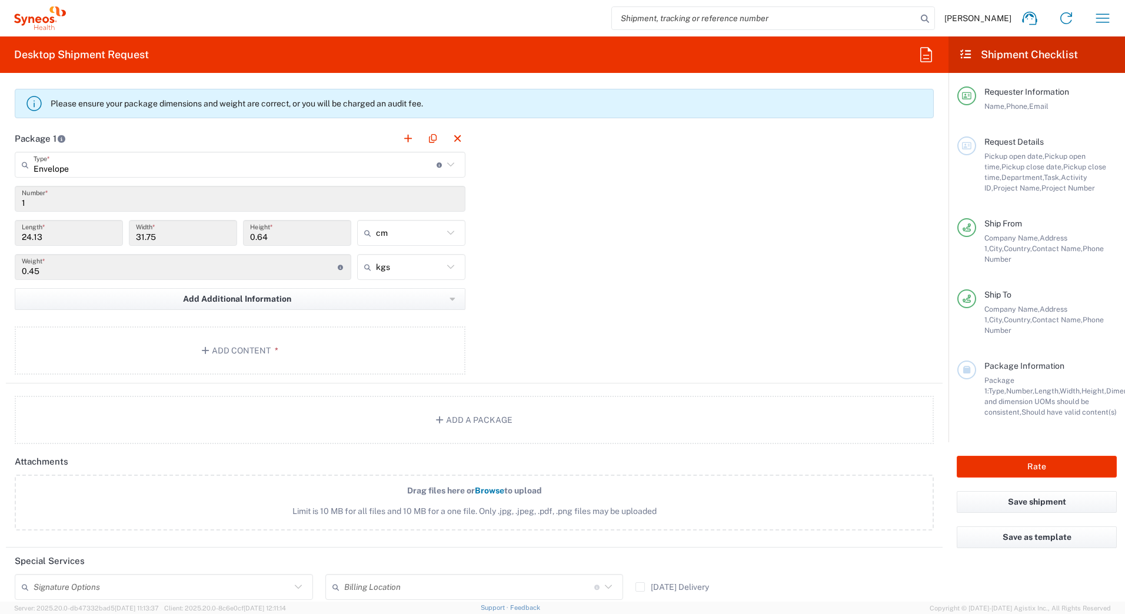
scroll to position [1084, 0]
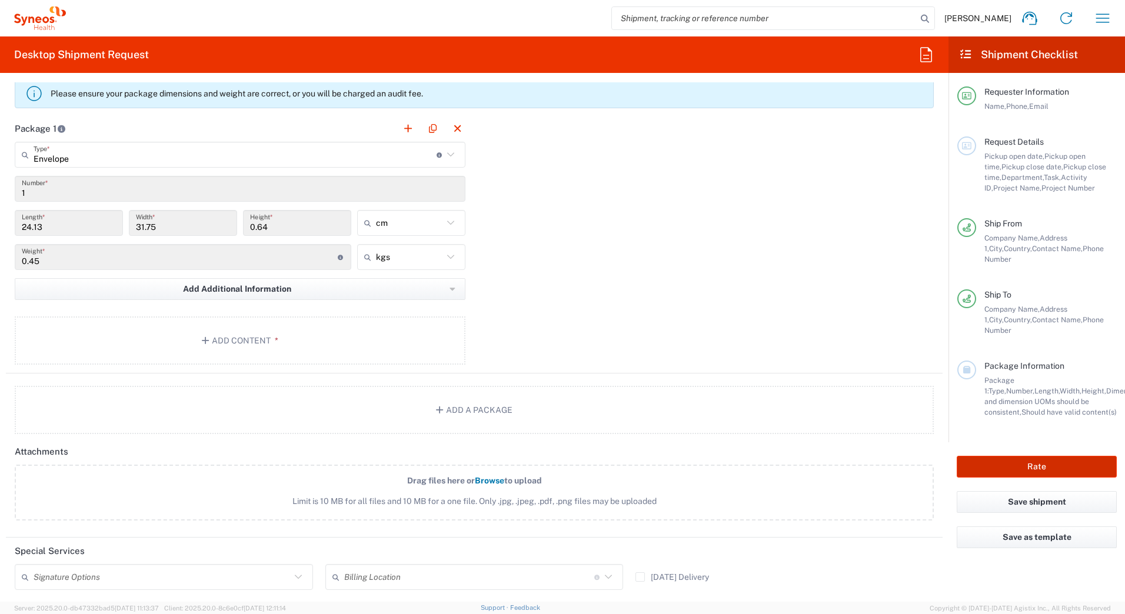
click at [1066, 456] on button "Rate" at bounding box center [1036, 467] width 160 height 22
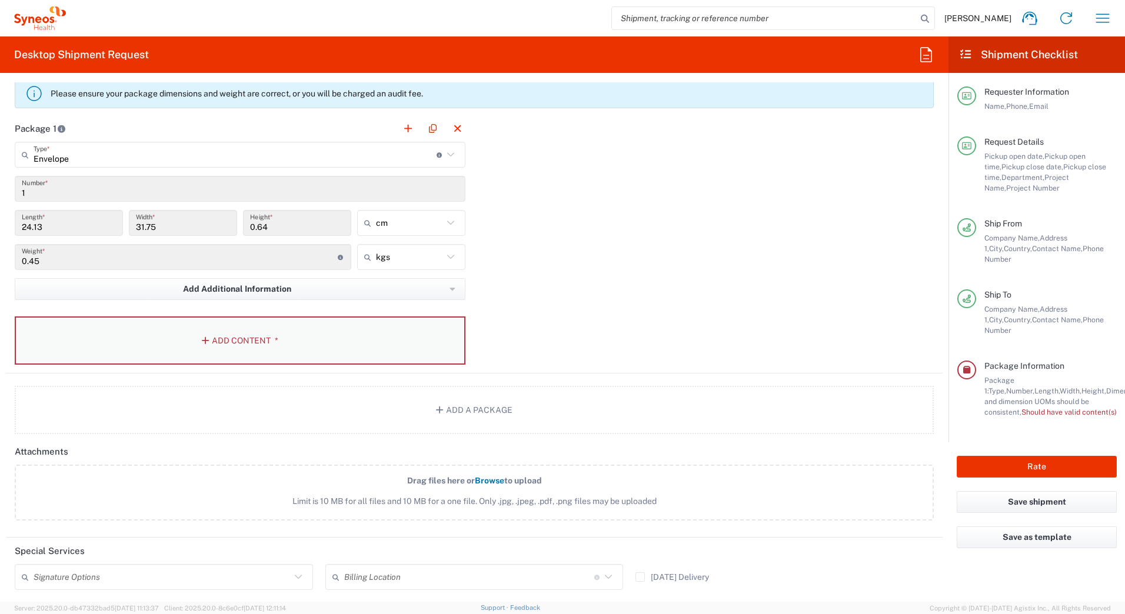
click at [306, 348] on button "Add Content *" at bounding box center [240, 340] width 451 height 48
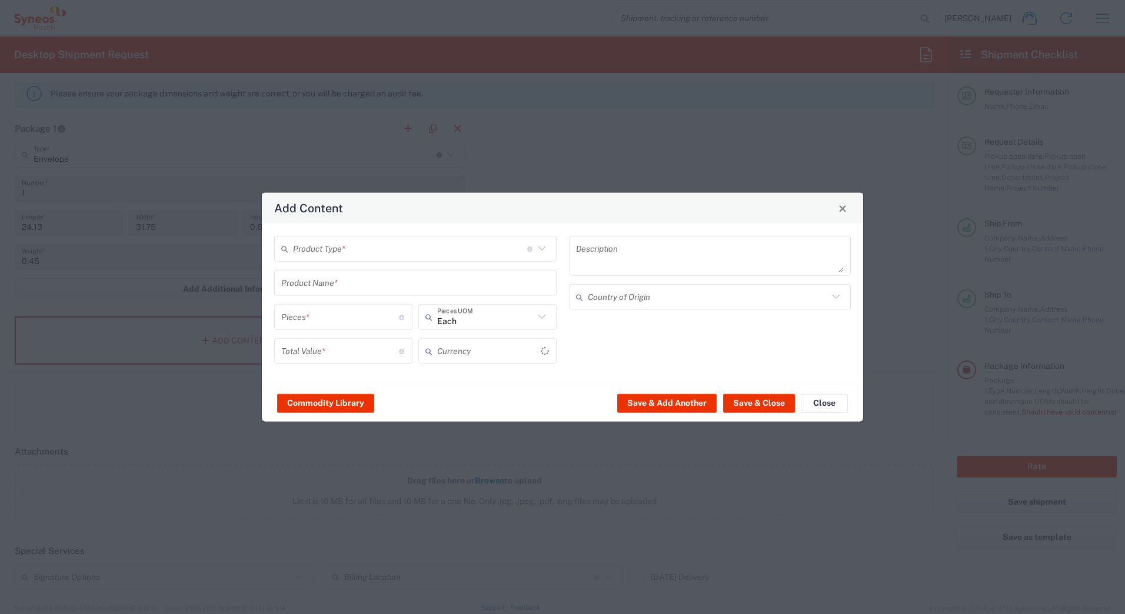
type input "3110 DEPARTMENTAL EXPENSE"
type input "US Dollar"
click at [330, 251] on input "text" at bounding box center [410, 248] width 234 height 21
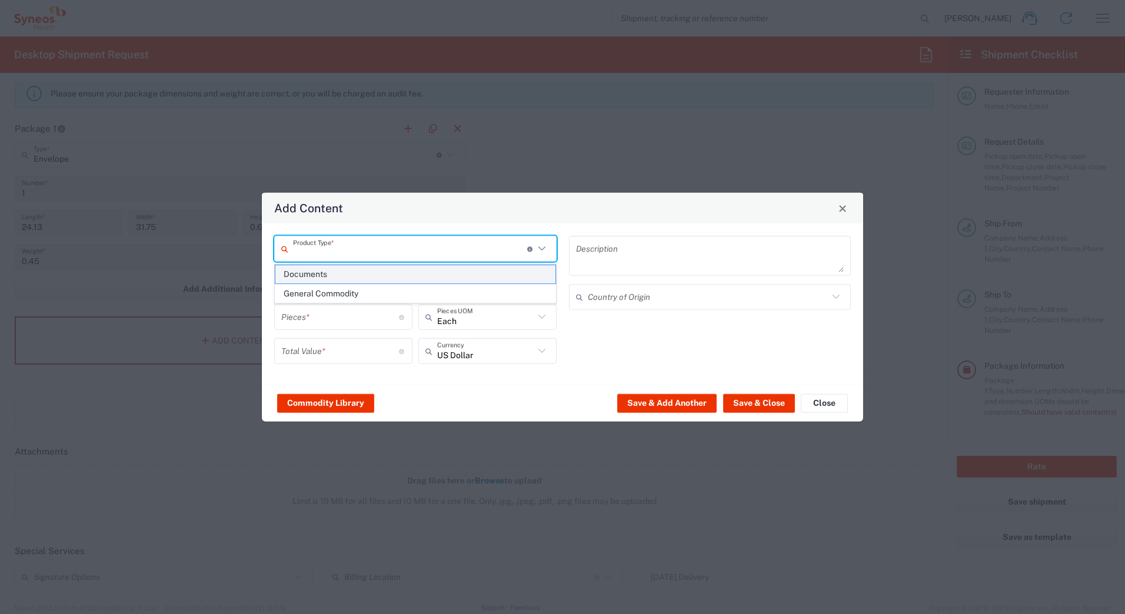
click at [316, 272] on span "Documents" at bounding box center [415, 274] width 280 height 18
type input "Documents"
type input "1"
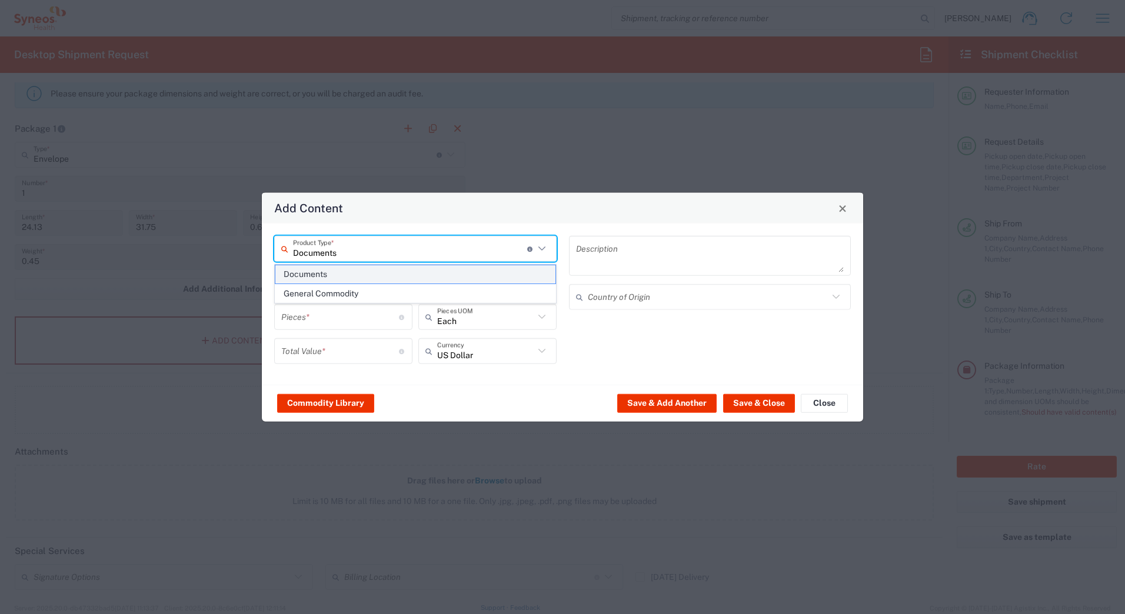
type textarea "Documents"
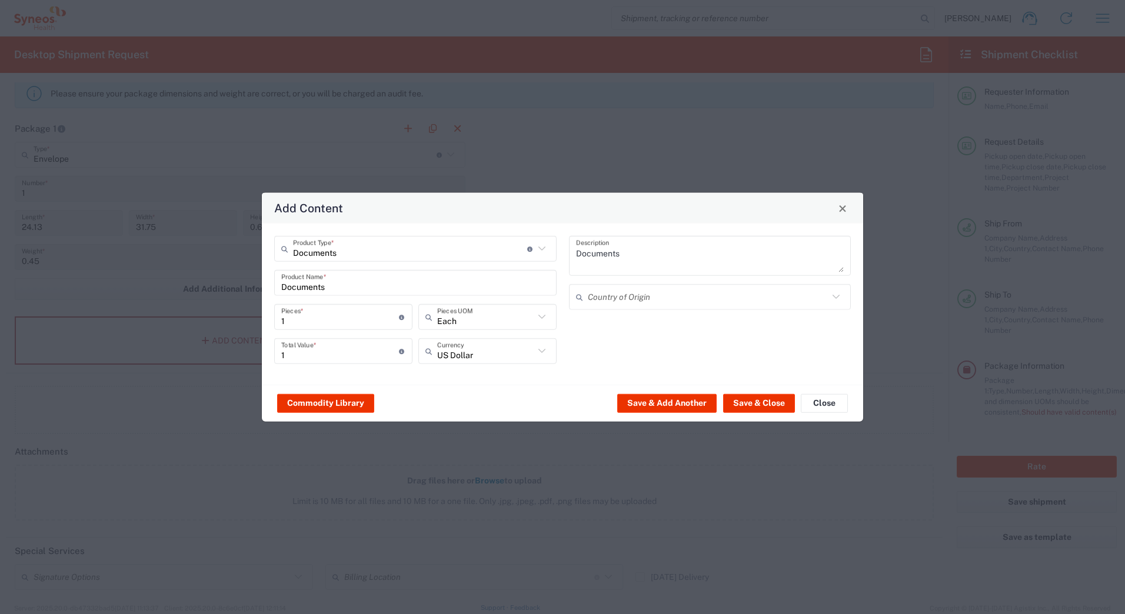
click at [541, 323] on icon at bounding box center [541, 316] width 15 height 15
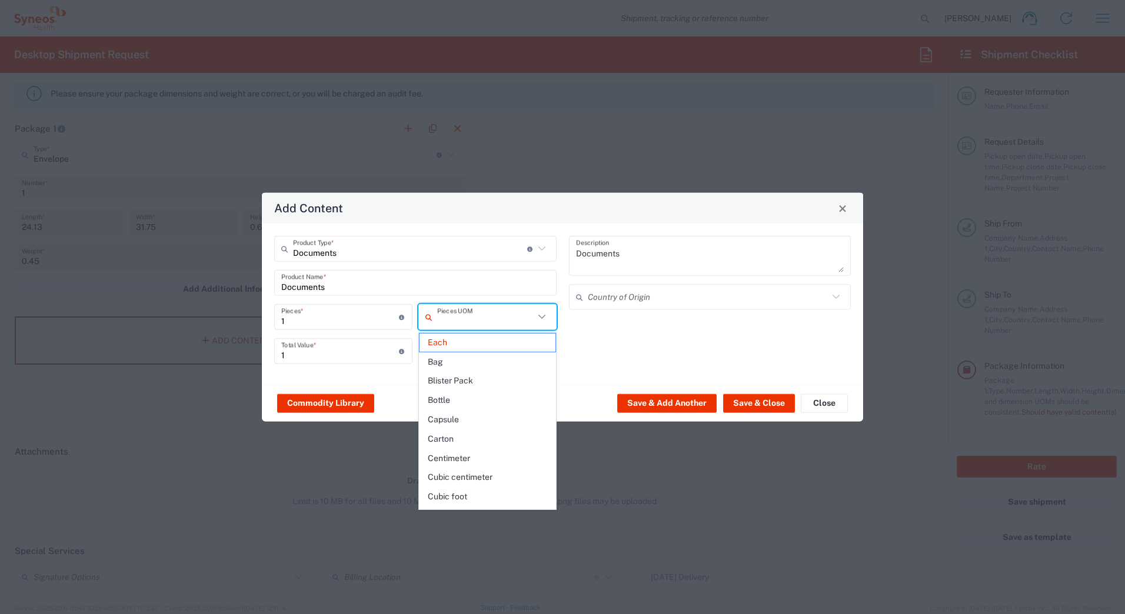
click at [638, 334] on div "Documents Description Country of Origin" at bounding box center [709, 304] width 295 height 136
type input "Each"
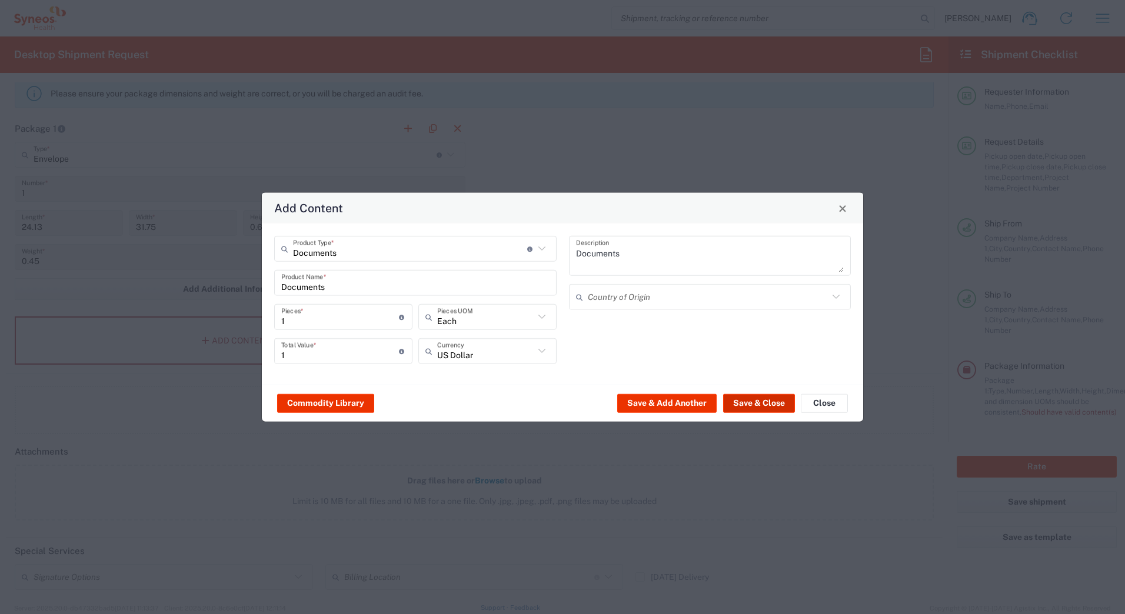
click at [768, 405] on button "Save & Close" at bounding box center [759, 402] width 72 height 19
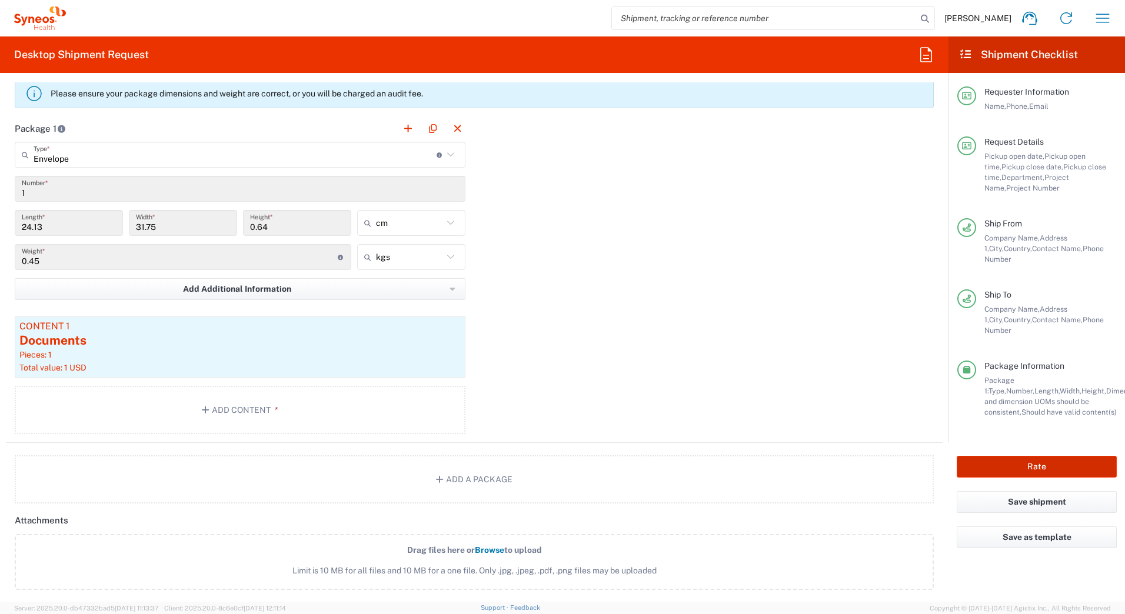
click at [1055, 456] on button "Rate" at bounding box center [1036, 467] width 160 height 22
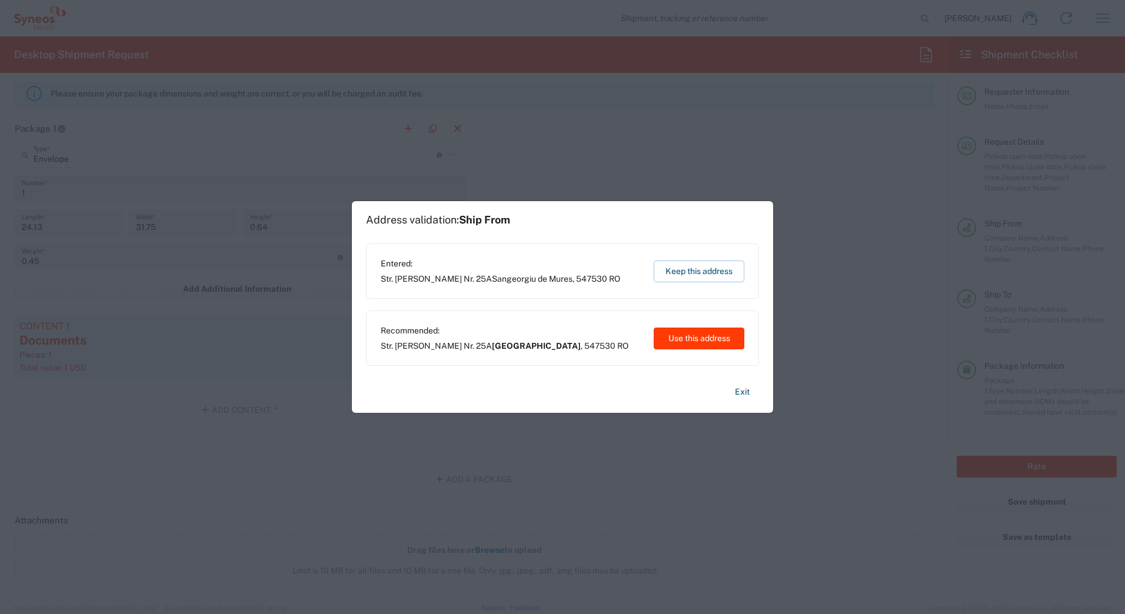
click at [711, 340] on button "Use this address" at bounding box center [698, 339] width 91 height 22
type input "[GEOGRAPHIC_DATA]"
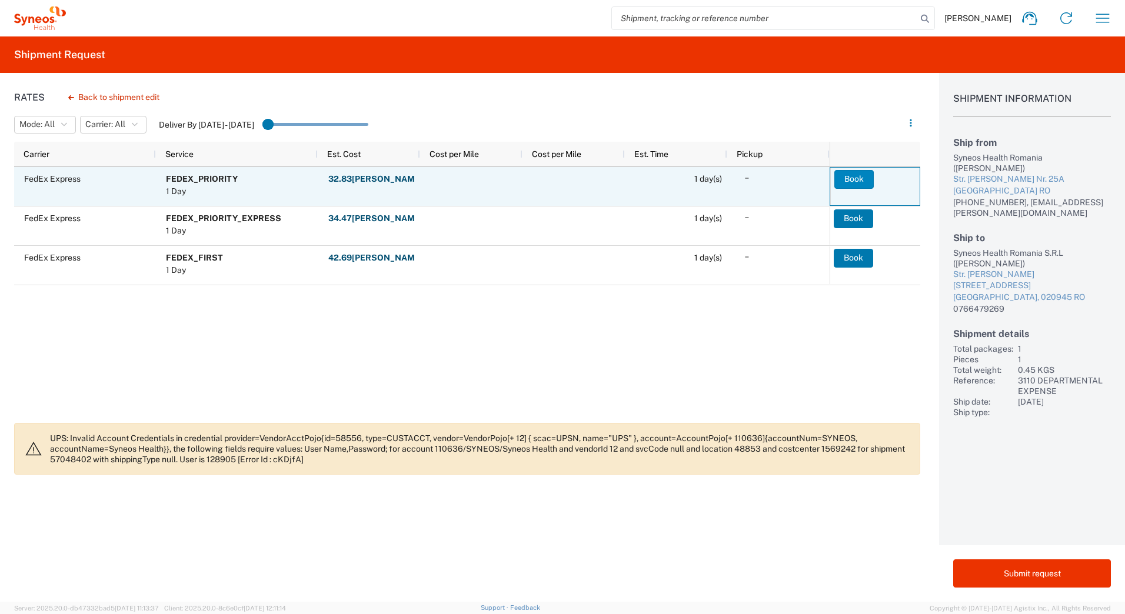
click at [858, 183] on button "Book" at bounding box center [853, 179] width 39 height 19
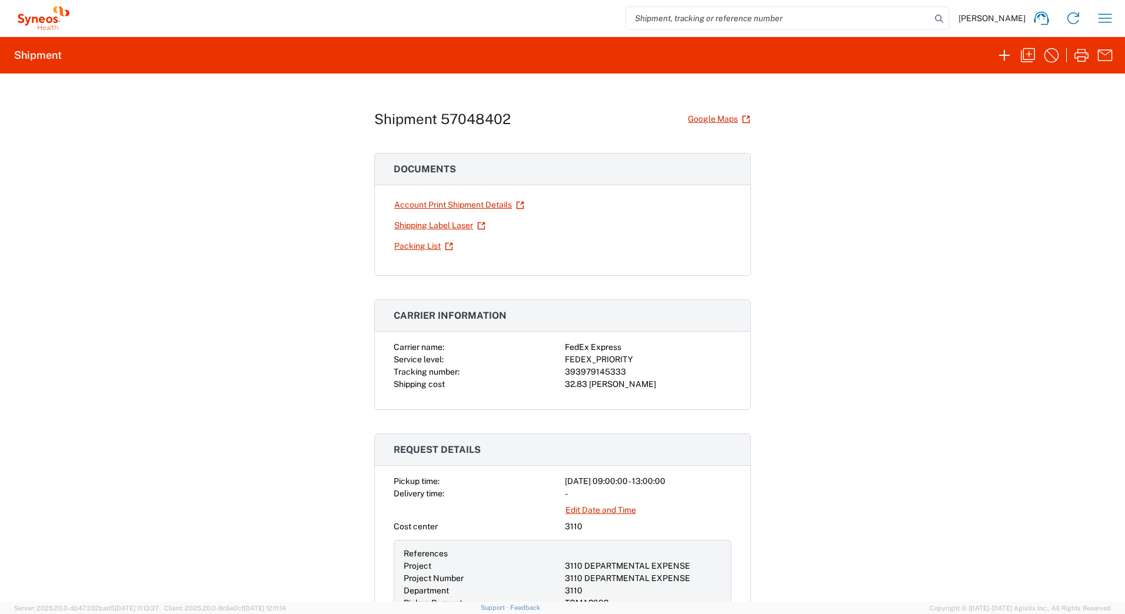
click at [901, 284] on div "Shipment 57048402 Google Maps Documents Account Print Shipment Details Shipping…" at bounding box center [562, 338] width 1125 height 528
